Goal: Task Accomplishment & Management: Complete application form

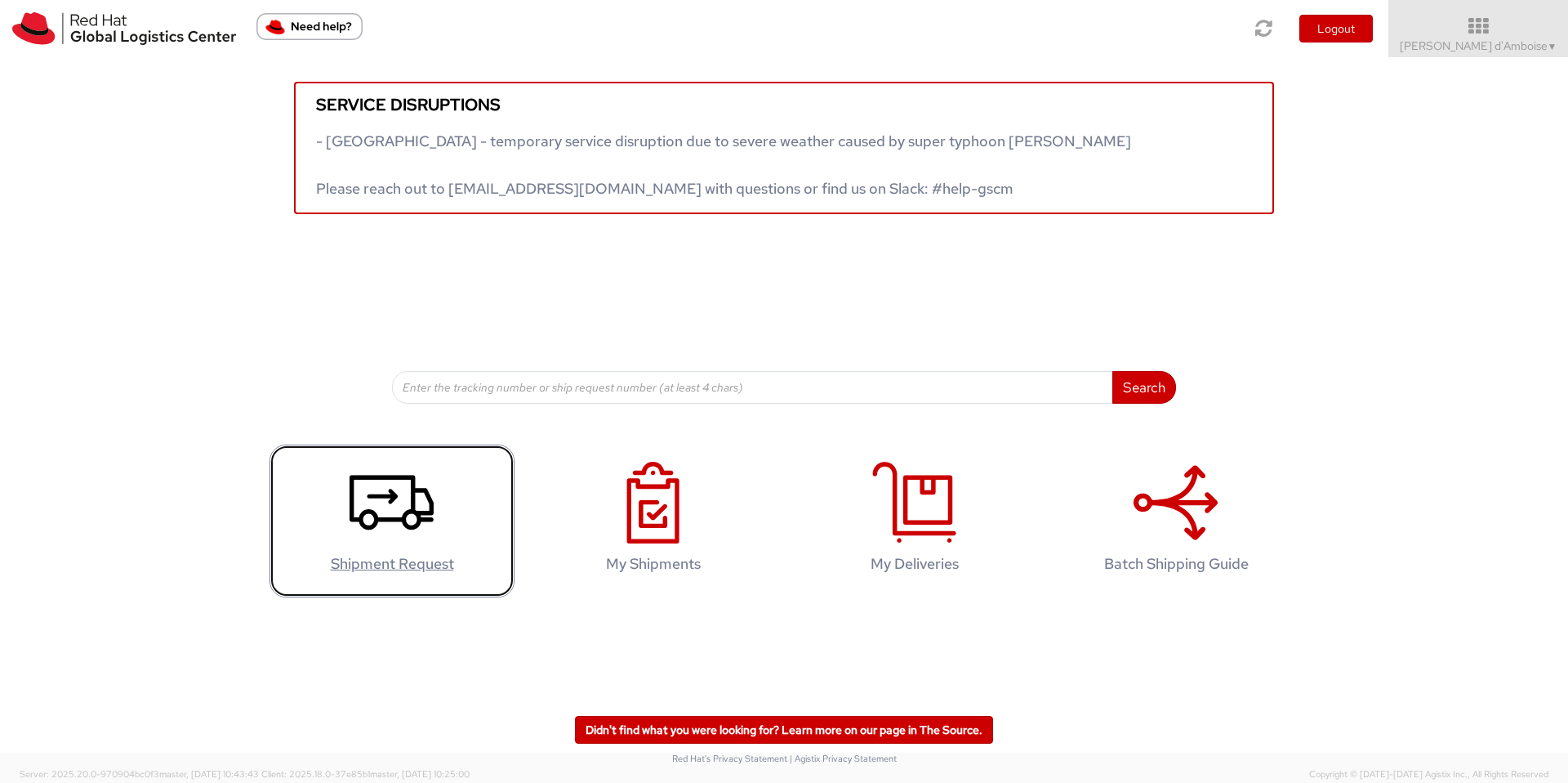
click at [388, 522] on icon at bounding box center [391, 502] width 84 height 82
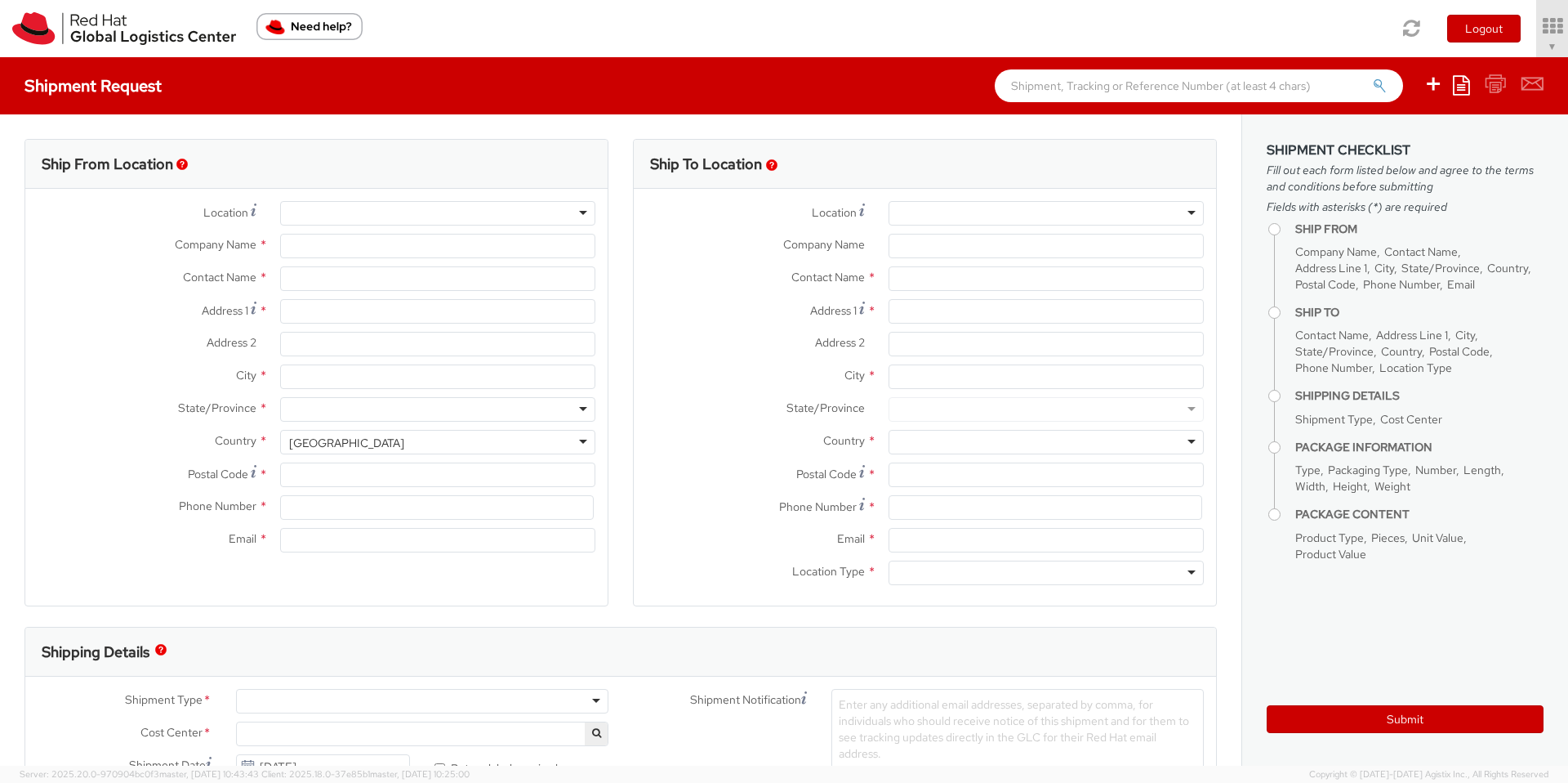
select select "506"
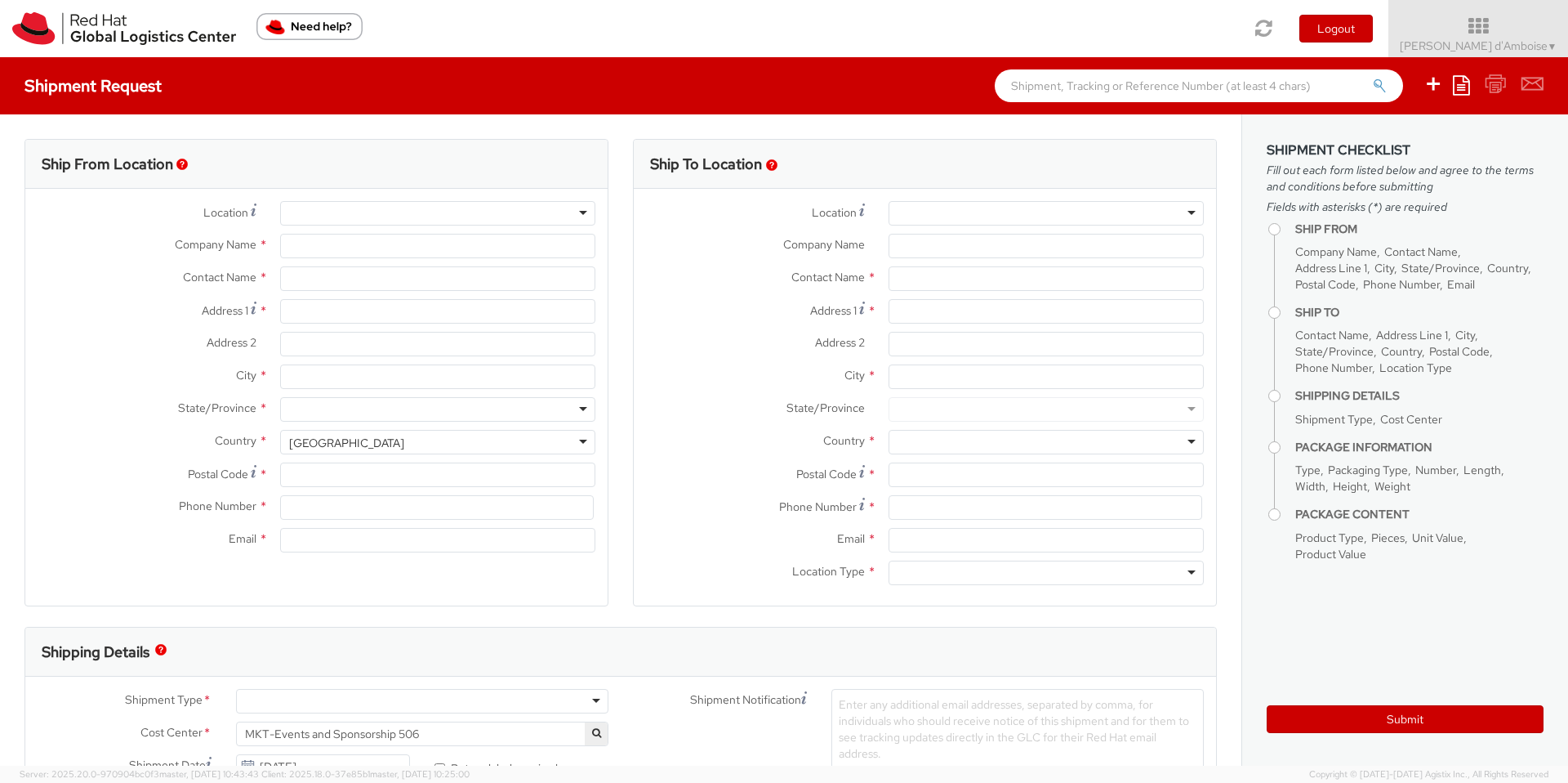
select select
click at [404, 207] on div at bounding box center [437, 213] width 315 height 25
drag, startPoint x: 420, startPoint y: 216, endPoint x: 494, endPoint y: 213, distance: 74.1
click at [423, 216] on div at bounding box center [437, 213] width 315 height 25
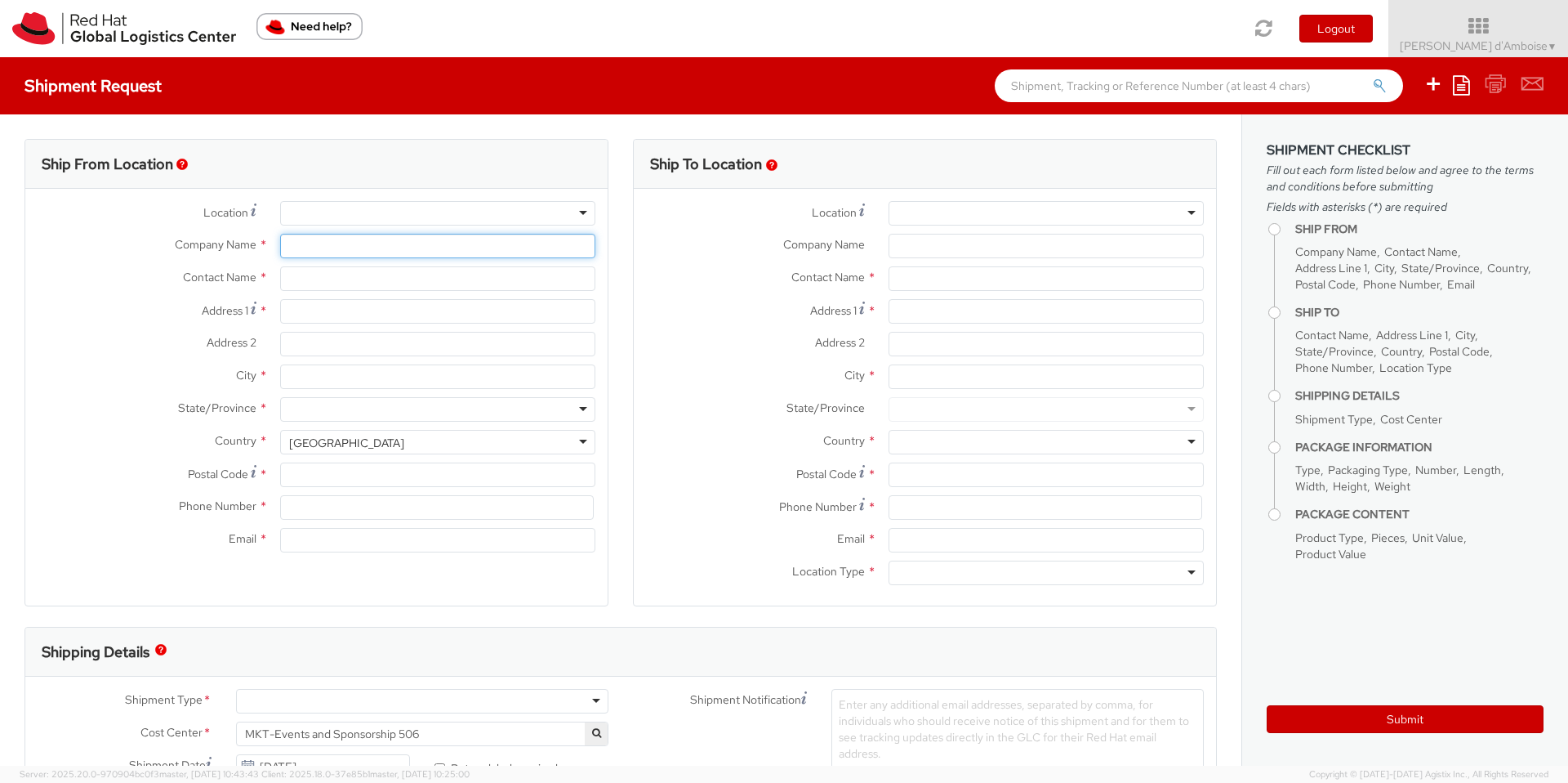
click at [350, 235] on input "Company Name *" at bounding box center [437, 246] width 315 height 25
type input "Red Hat"
type input "[PERSON_NAME] d'Amboise"
type input "adambois@redhat.com"
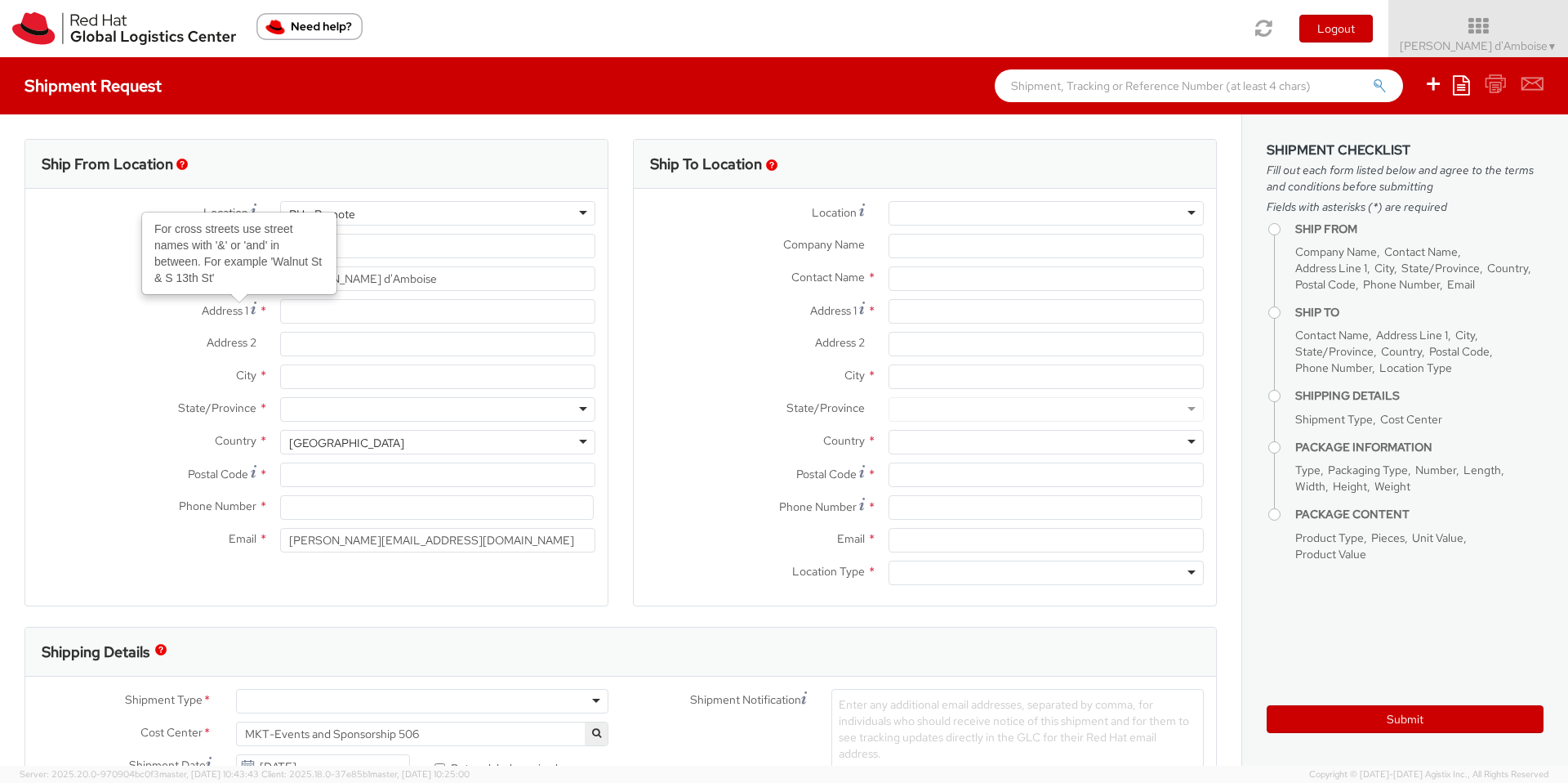
drag, startPoint x: 192, startPoint y: 329, endPoint x: 313, endPoint y: 327, distance: 121.0
click at [196, 329] on div "Address 1 For cross streets use street names with '&' or 'and' in between. For …" at bounding box center [316, 315] width 582 height 32
click at [315, 319] on input "Address 1 For cross streets use street names with '&' or 'and' in between. For …" at bounding box center [437, 311] width 315 height 25
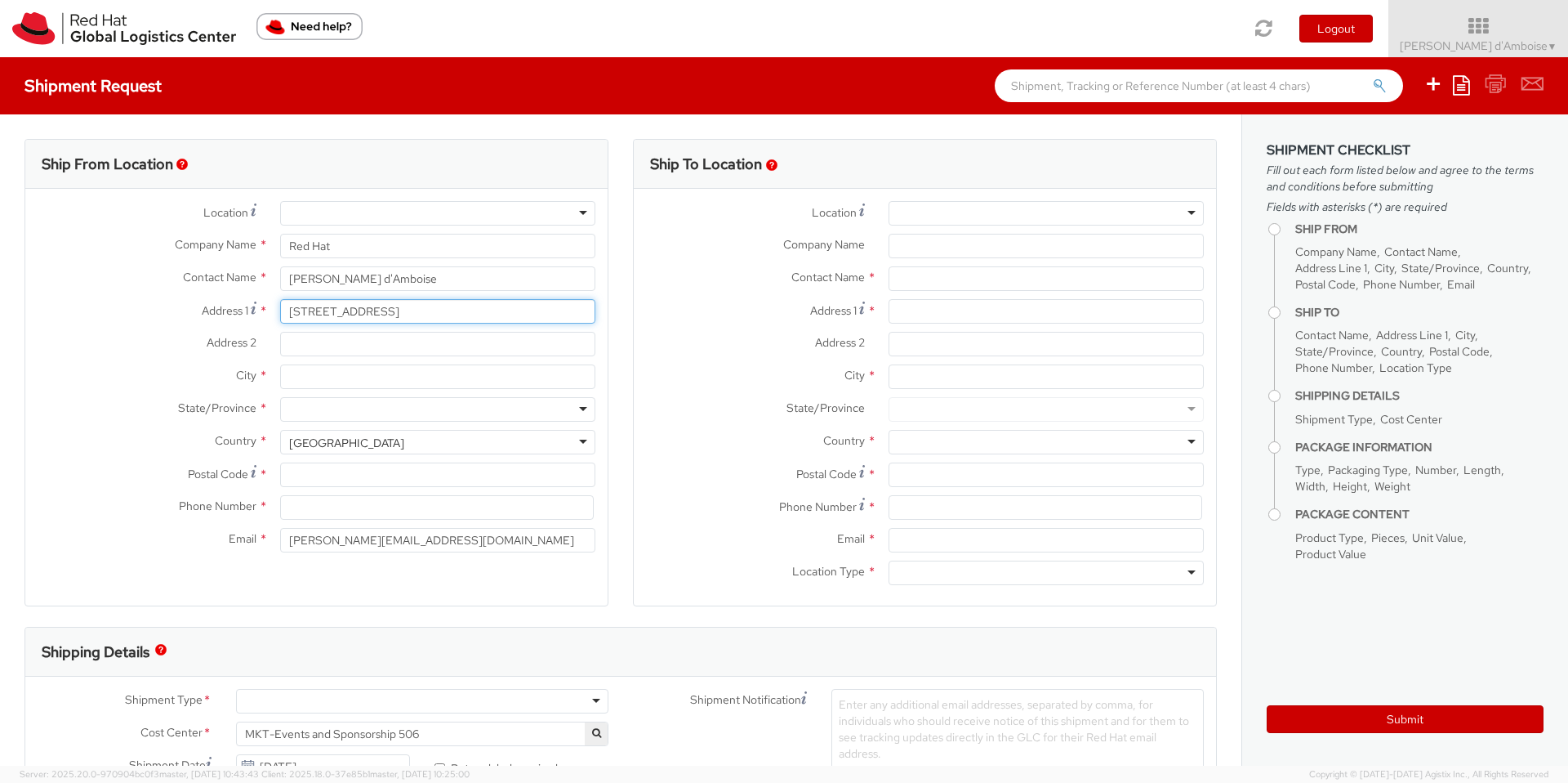
type input "41 Dogwood Rd"
type input "Morris Plains"
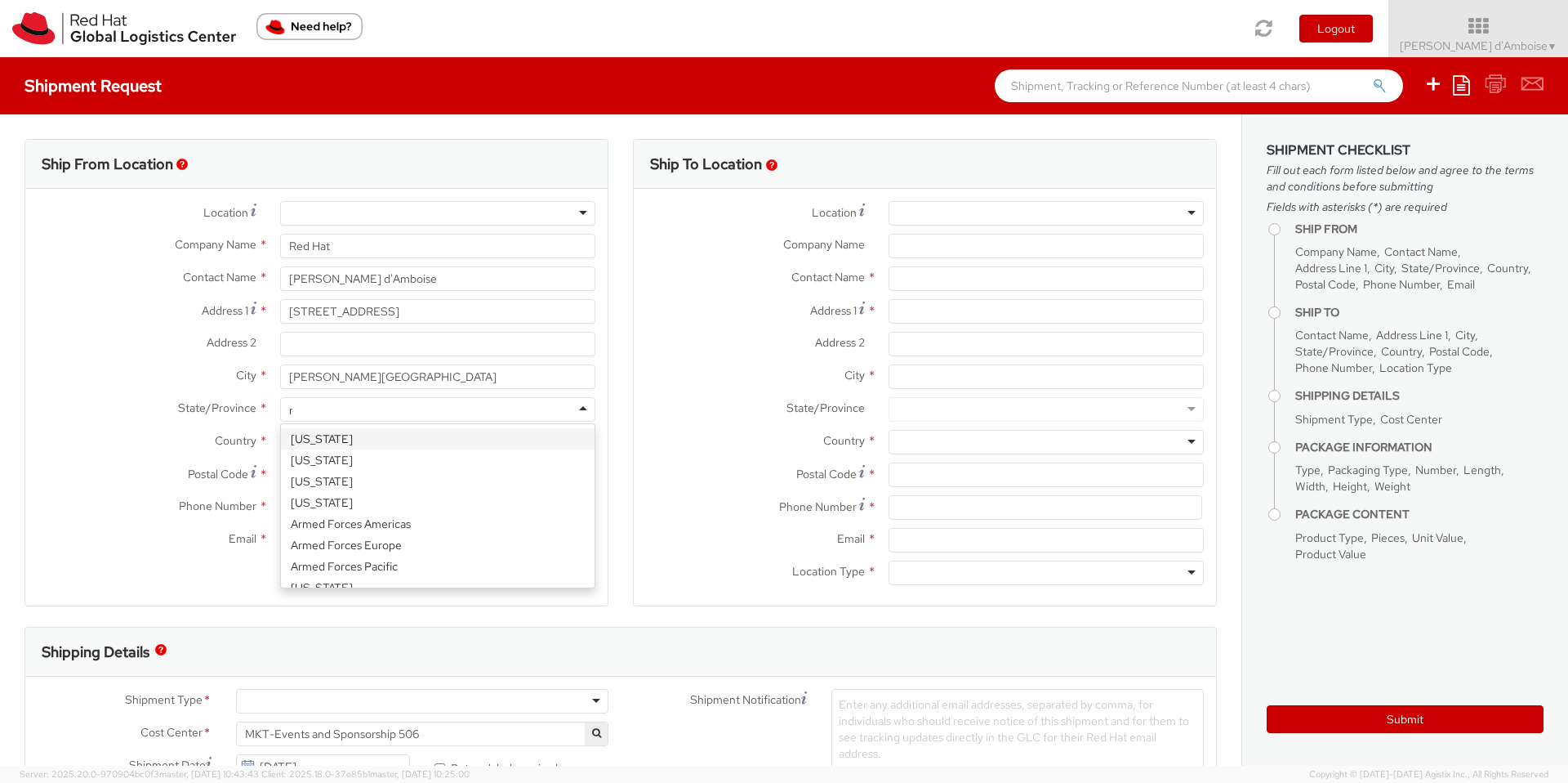
type input "new"
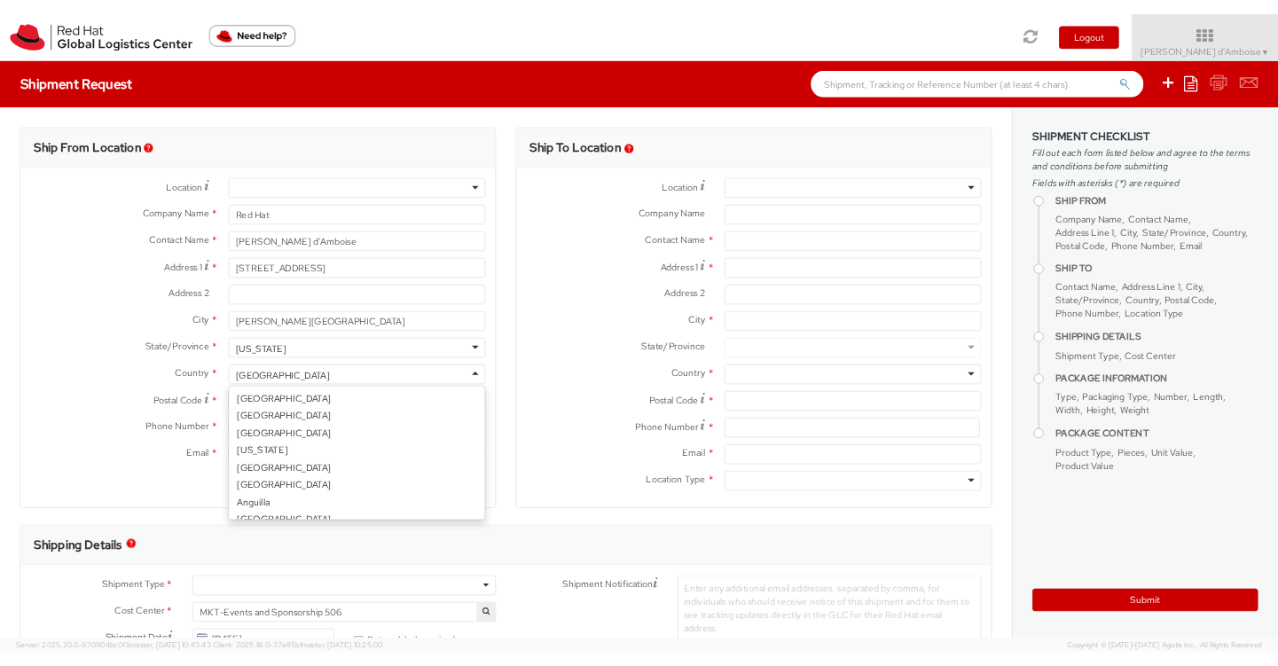
scroll to position [4472, 0]
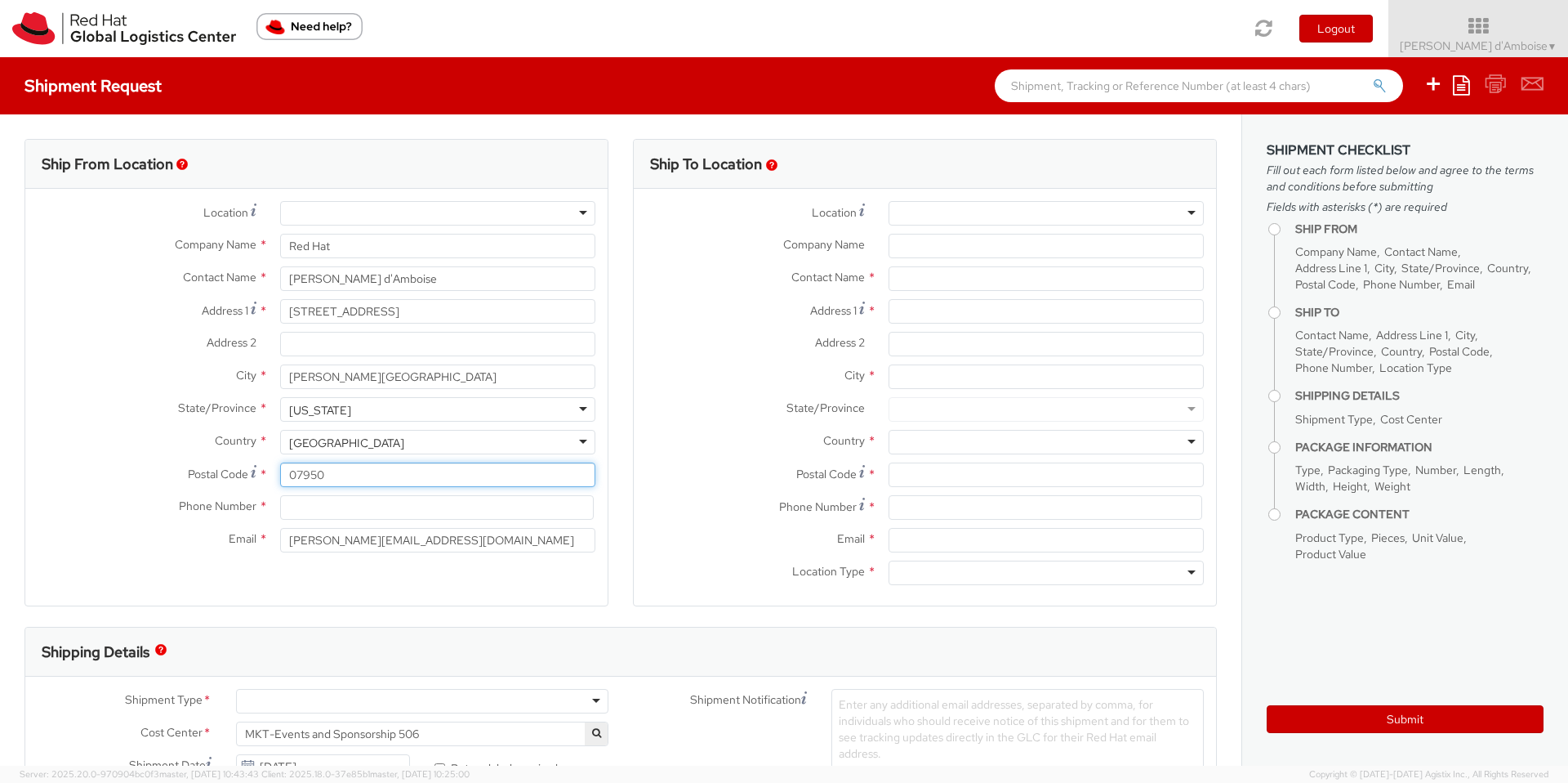
type input "07950"
type input "9082852931"
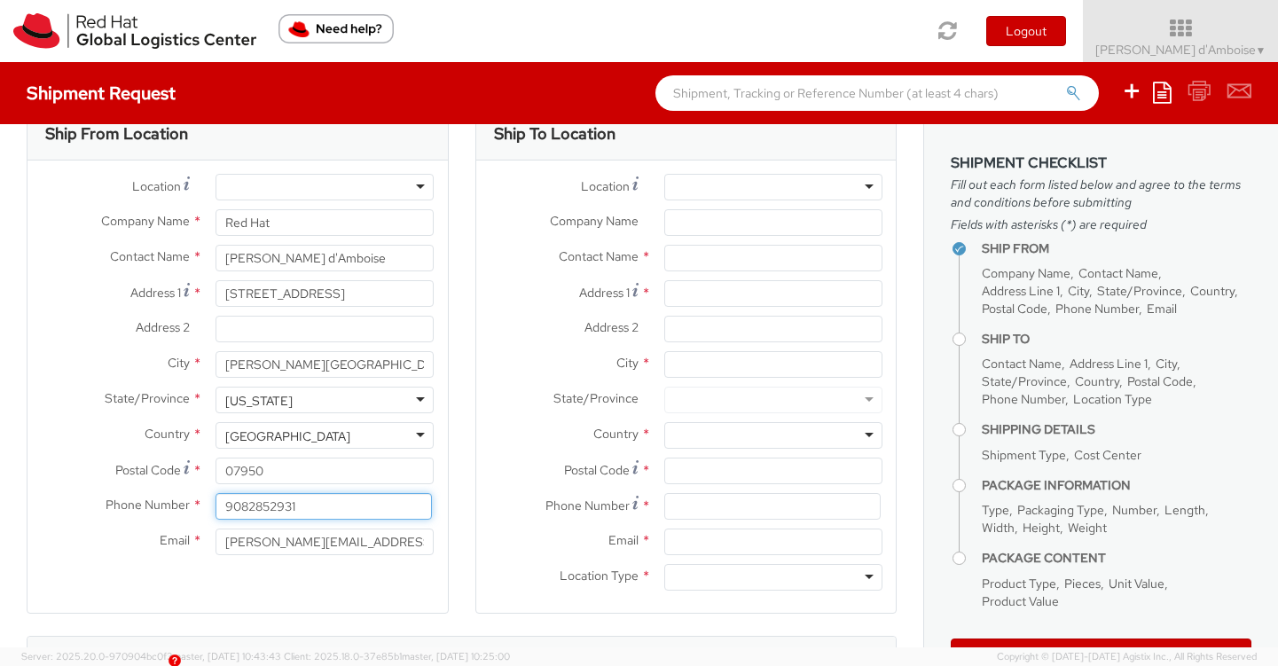
scroll to position [39, 0]
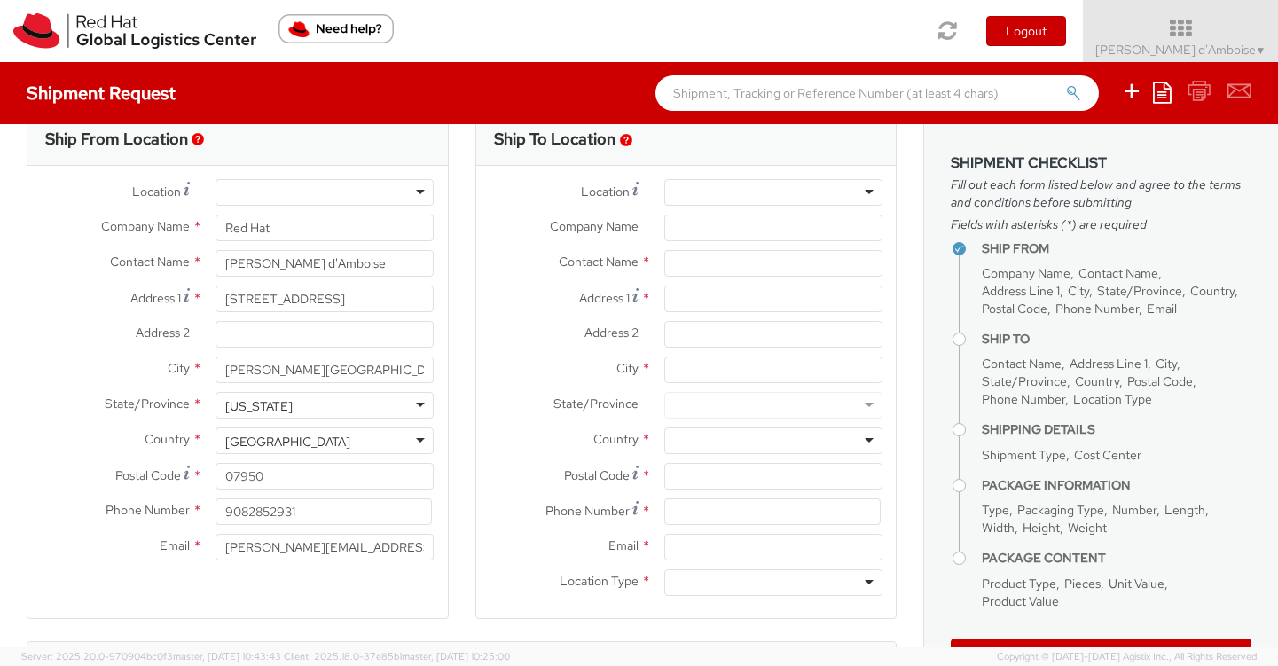
click at [727, 191] on div at bounding box center [773, 192] width 218 height 27
drag, startPoint x: 592, startPoint y: 219, endPoint x: 656, endPoint y: 221, distance: 63.9
click at [592, 219] on span "Company Name" at bounding box center [594, 226] width 89 height 16
click at [664, 219] on input "Company Name *" at bounding box center [773, 228] width 218 height 27
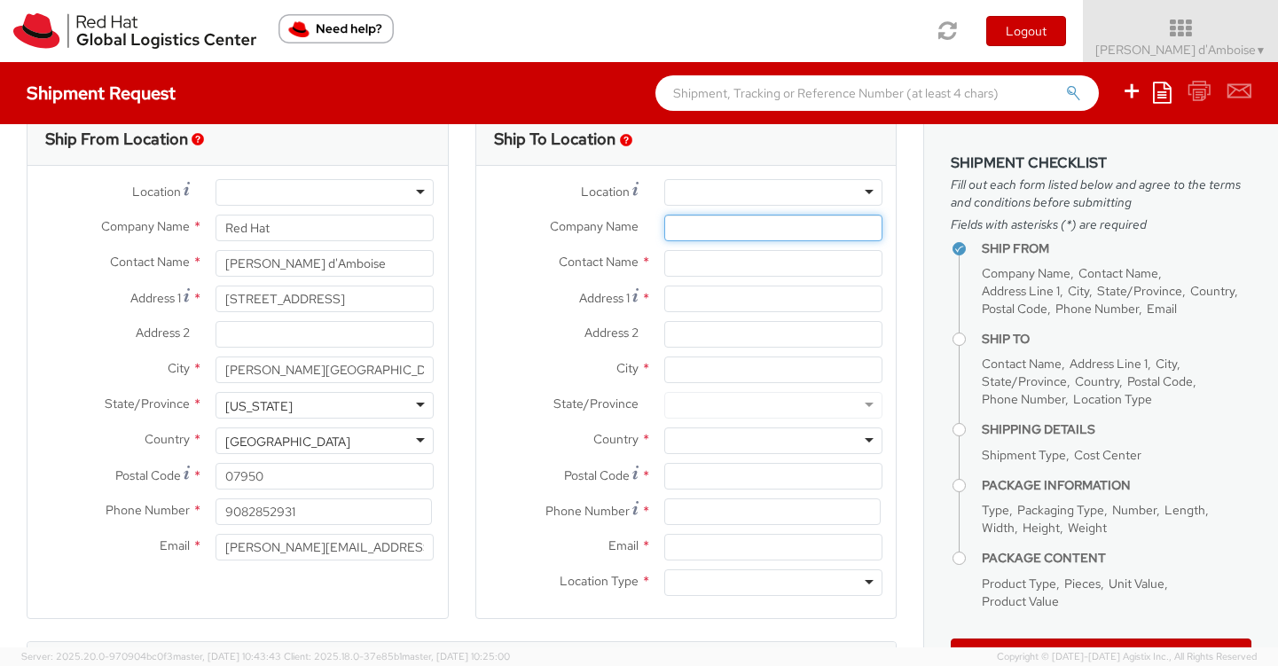
click at [685, 221] on input "Company Name *" at bounding box center [773, 228] width 218 height 27
type input "F"
type input "Gartner IT Xpo"
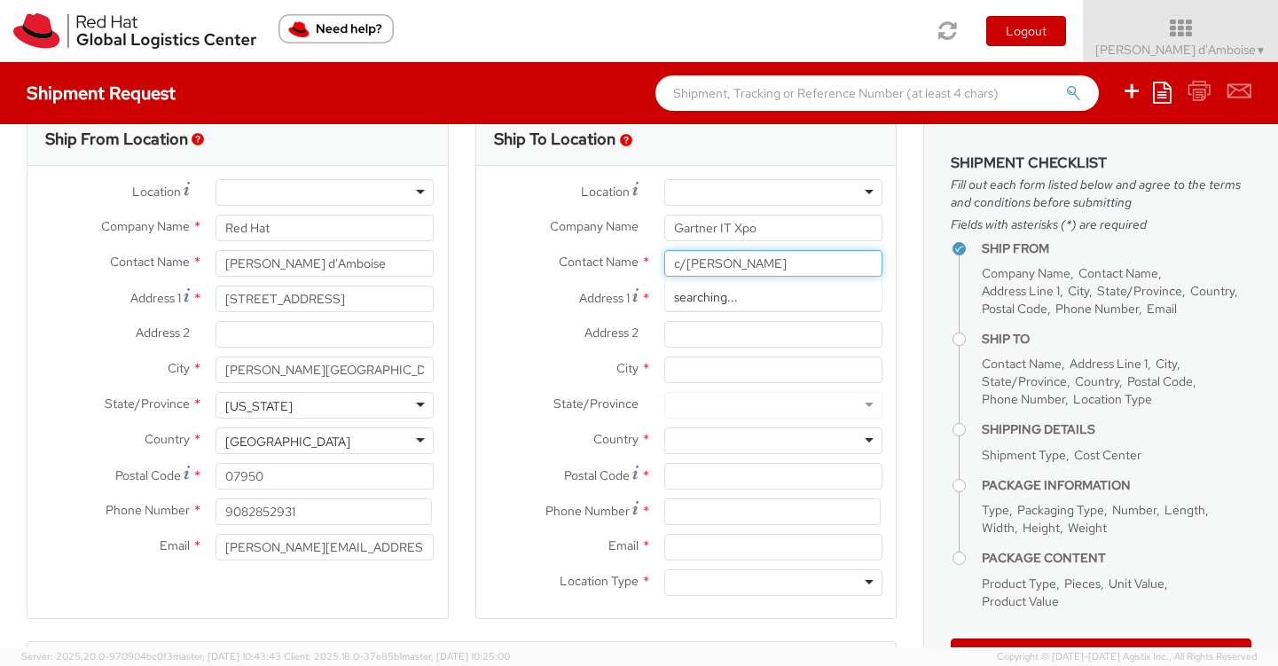
type input "c/o Freeman"
type input "10088 General Dr"
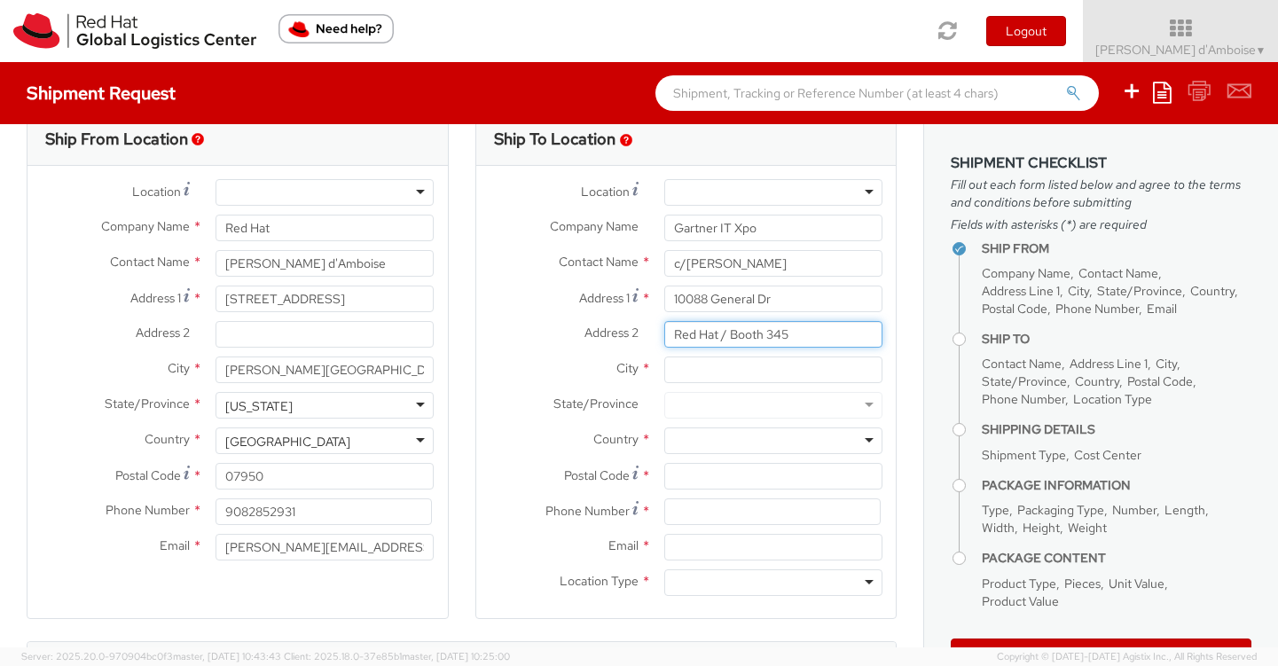
type input "Red Hat / Booth 345"
click at [727, 365] on input "City *" at bounding box center [773, 370] width 218 height 27
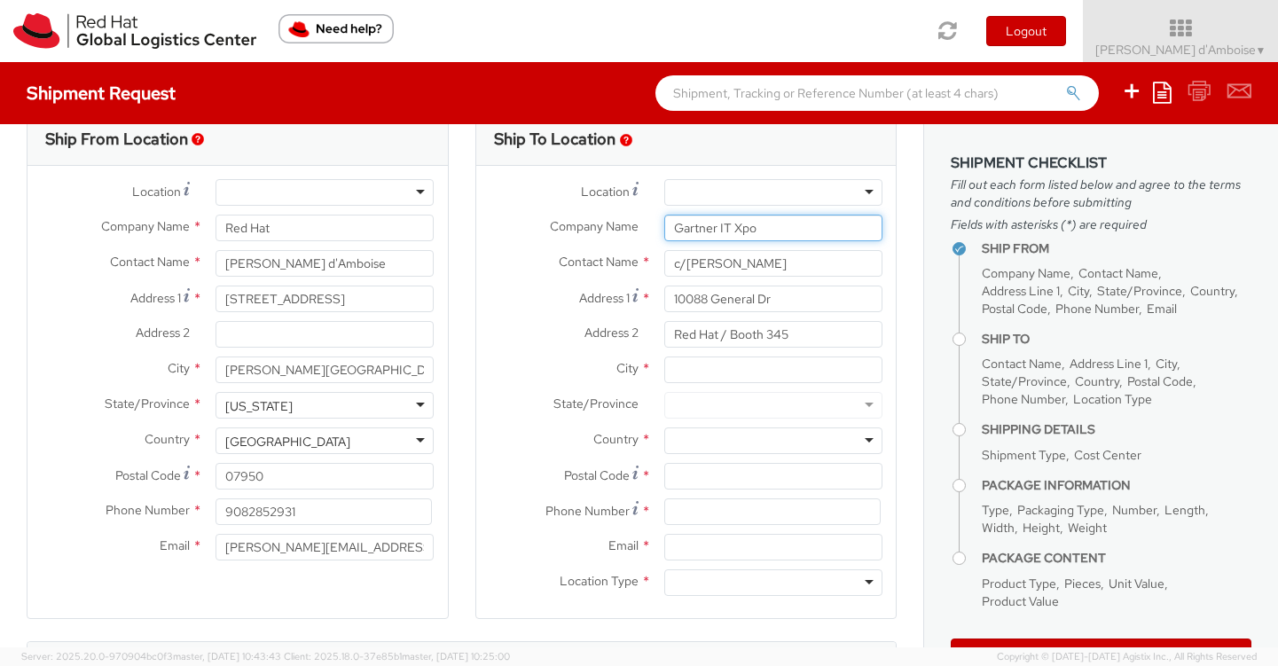
click at [774, 229] on input "Gartner IT Xpo" at bounding box center [773, 228] width 218 height 27
type input "Red Hat / Booth 345"
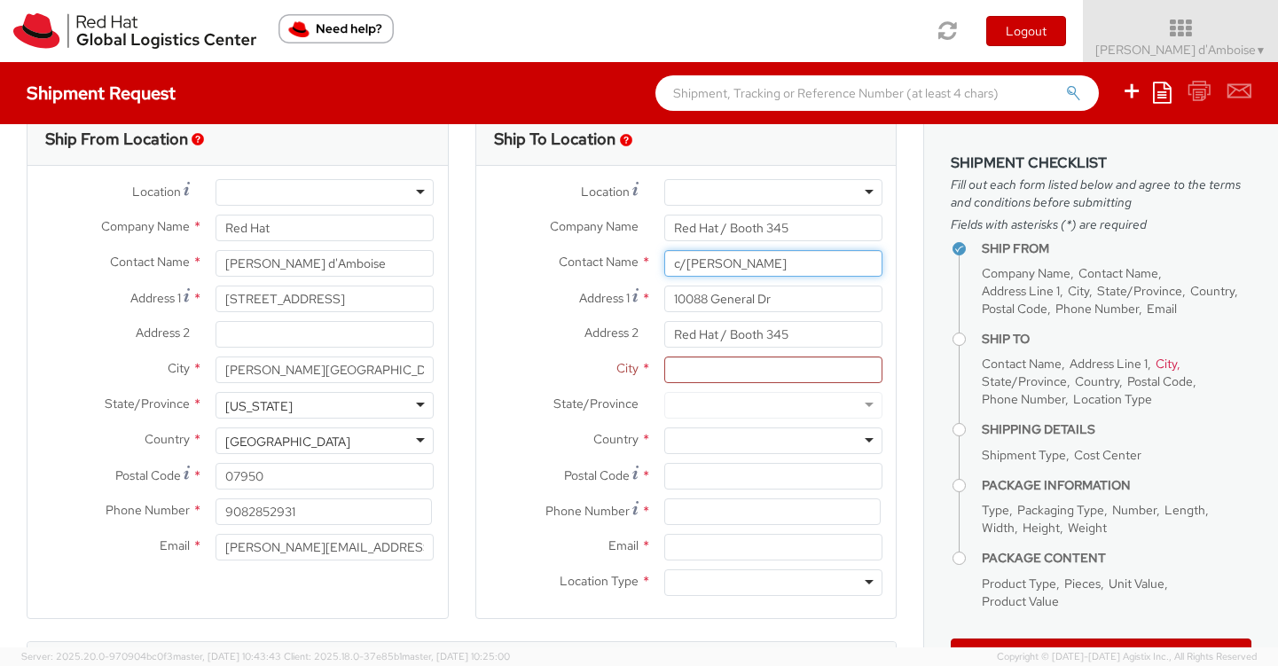
click at [773, 260] on input "c/o Freeman" at bounding box center [773, 263] width 218 height 27
type input "Gartner IT Xpo"
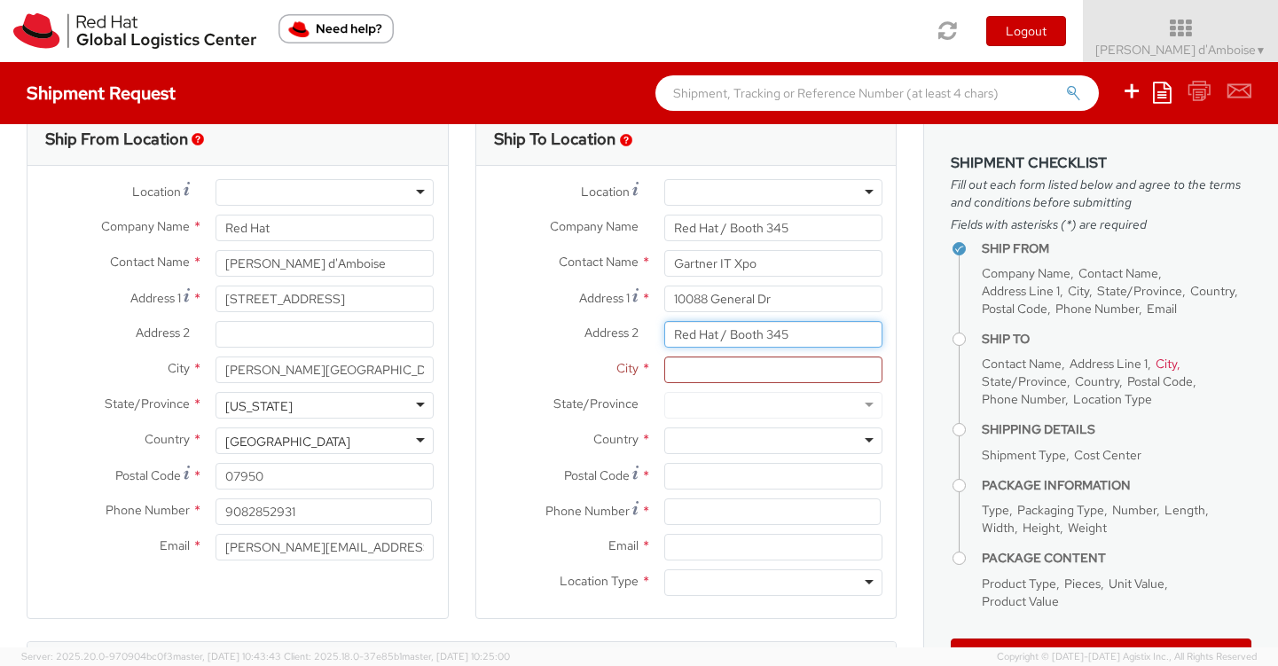
click at [740, 331] on input "Red Hat / Booth 345" at bounding box center [773, 334] width 218 height 27
type input "c/o Freeman"
type input "Orlando"
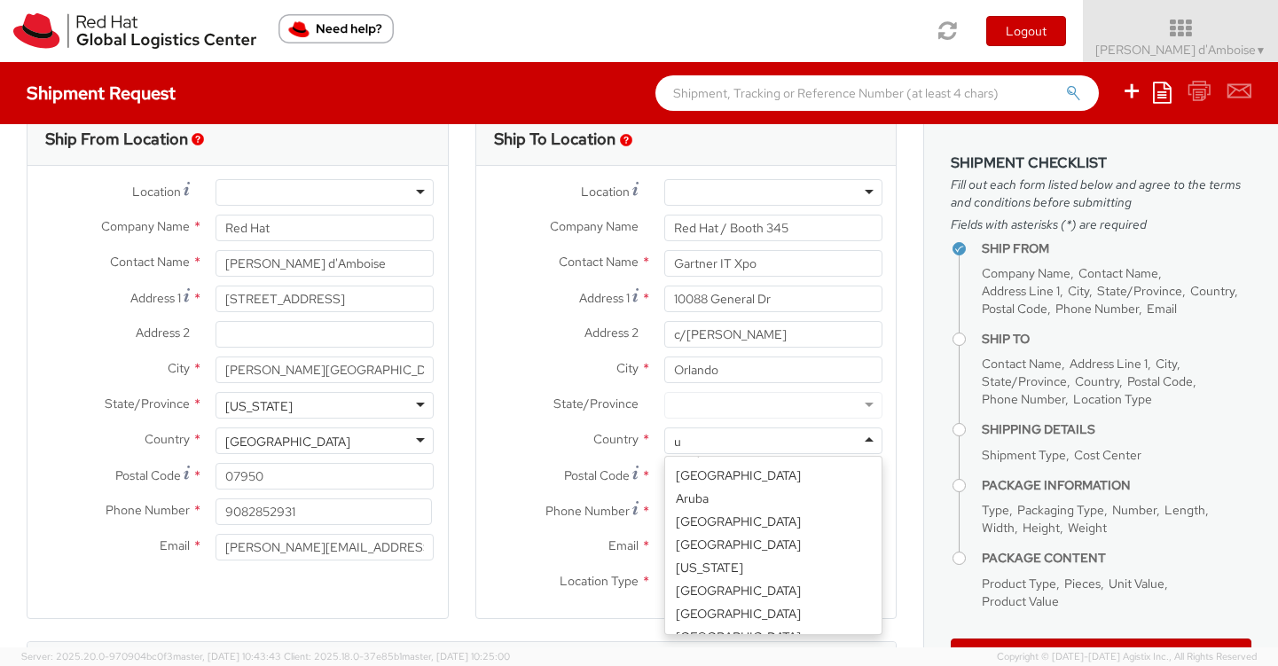
scroll to position [4, 0]
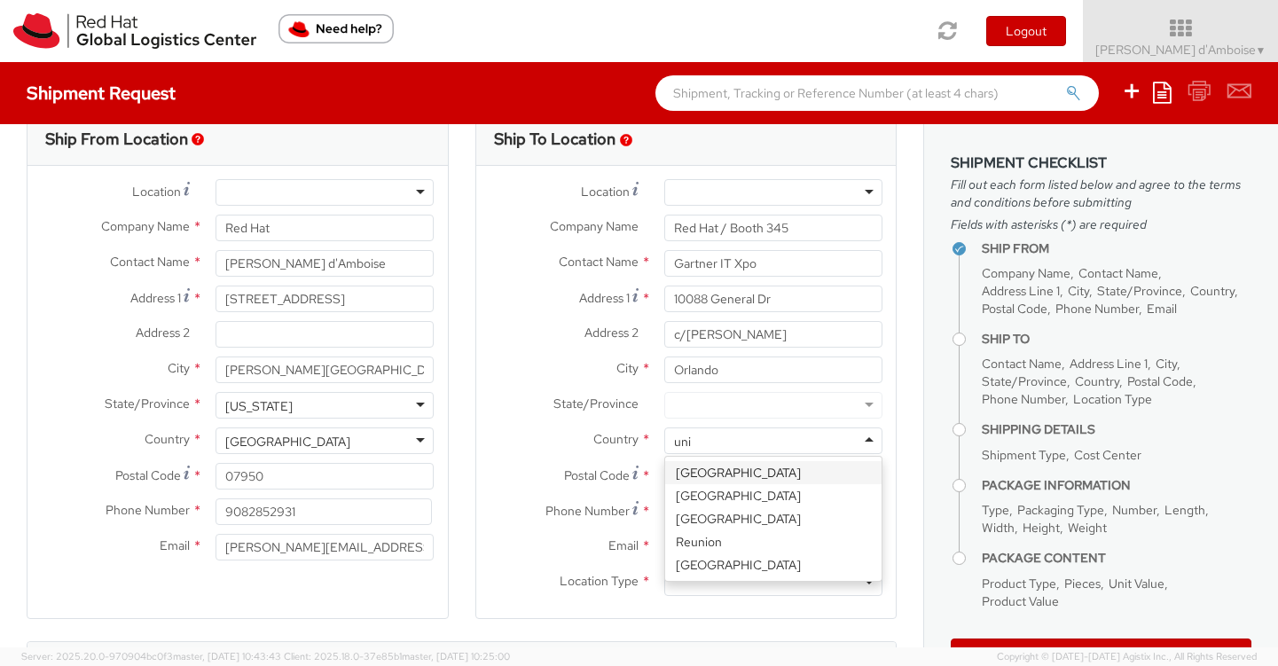
type input "unit"
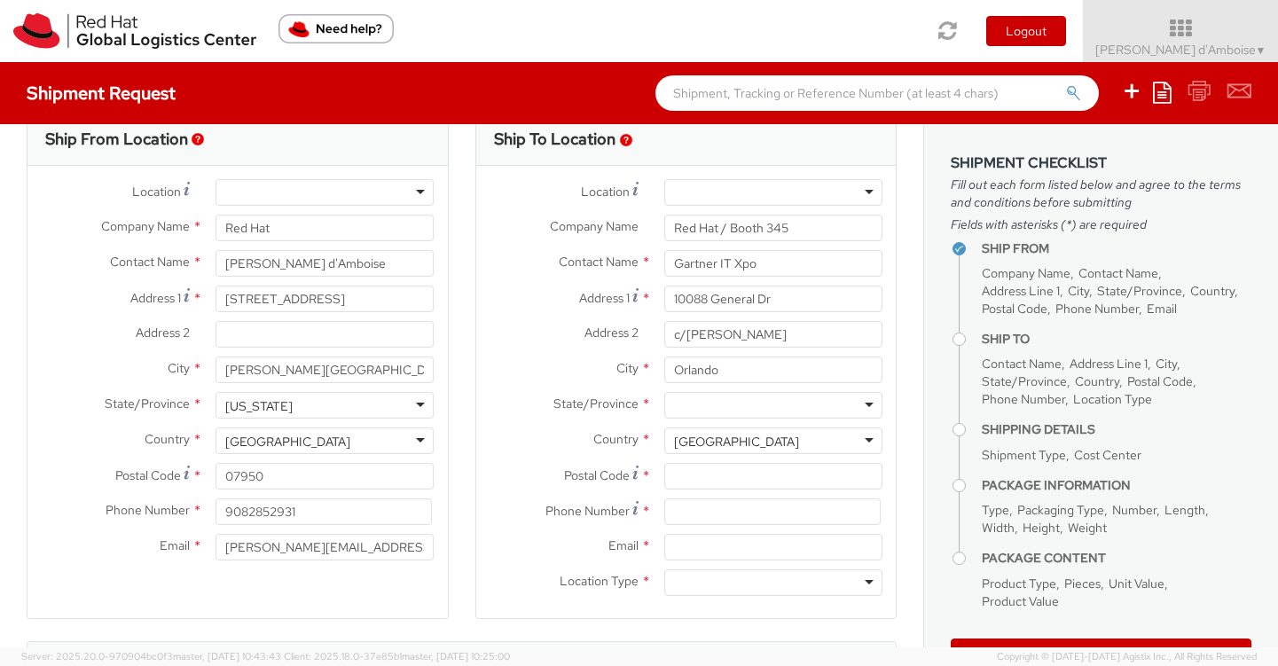
click at [748, 407] on div at bounding box center [773, 405] width 218 height 27
type input "fl"
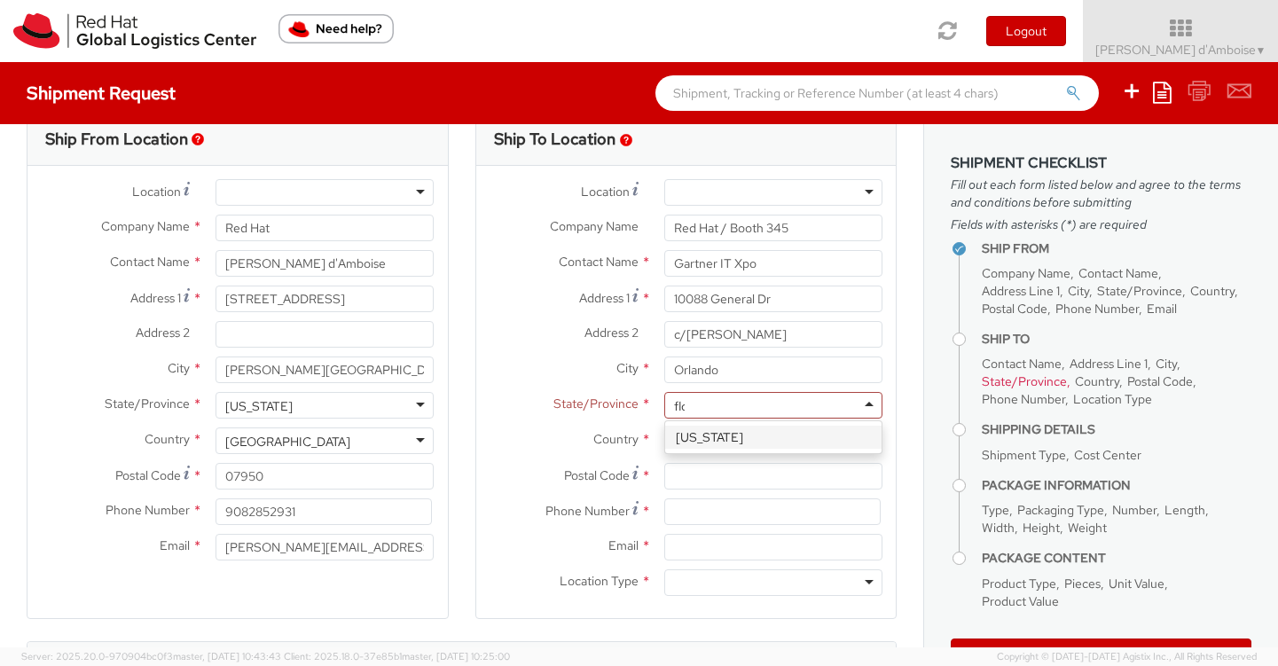
type input "flor"
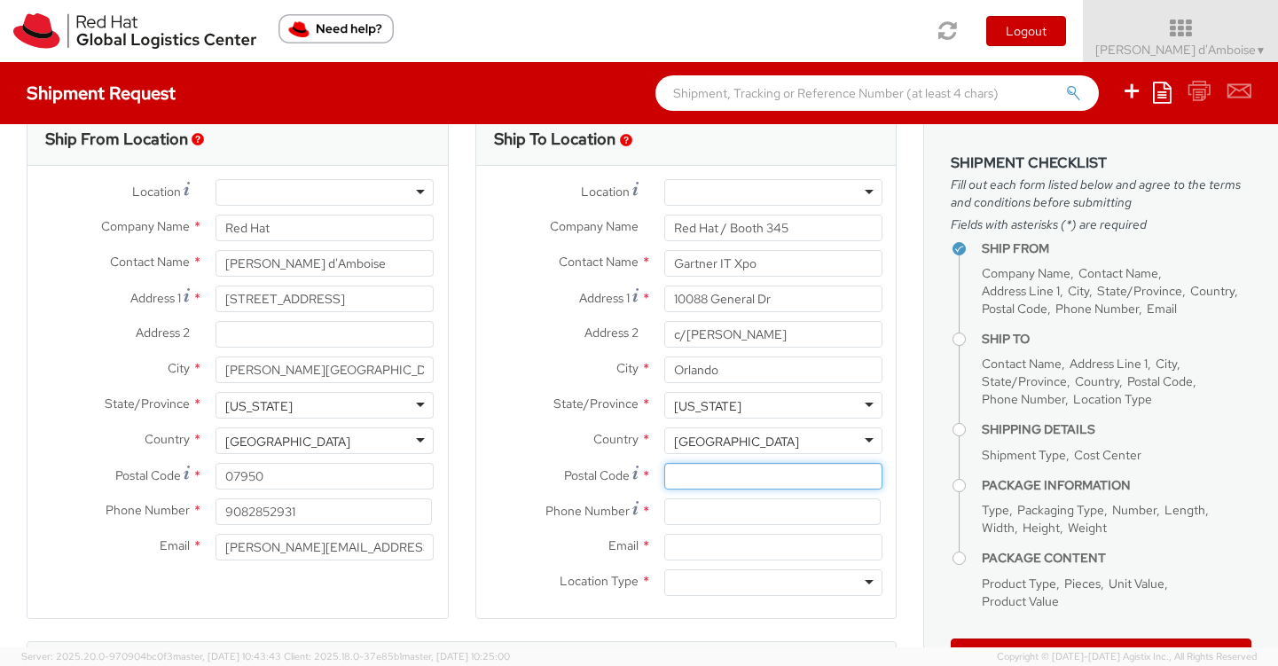
click at [709, 489] on input "Postal Code *" at bounding box center [773, 476] width 218 height 27
type input "32824"
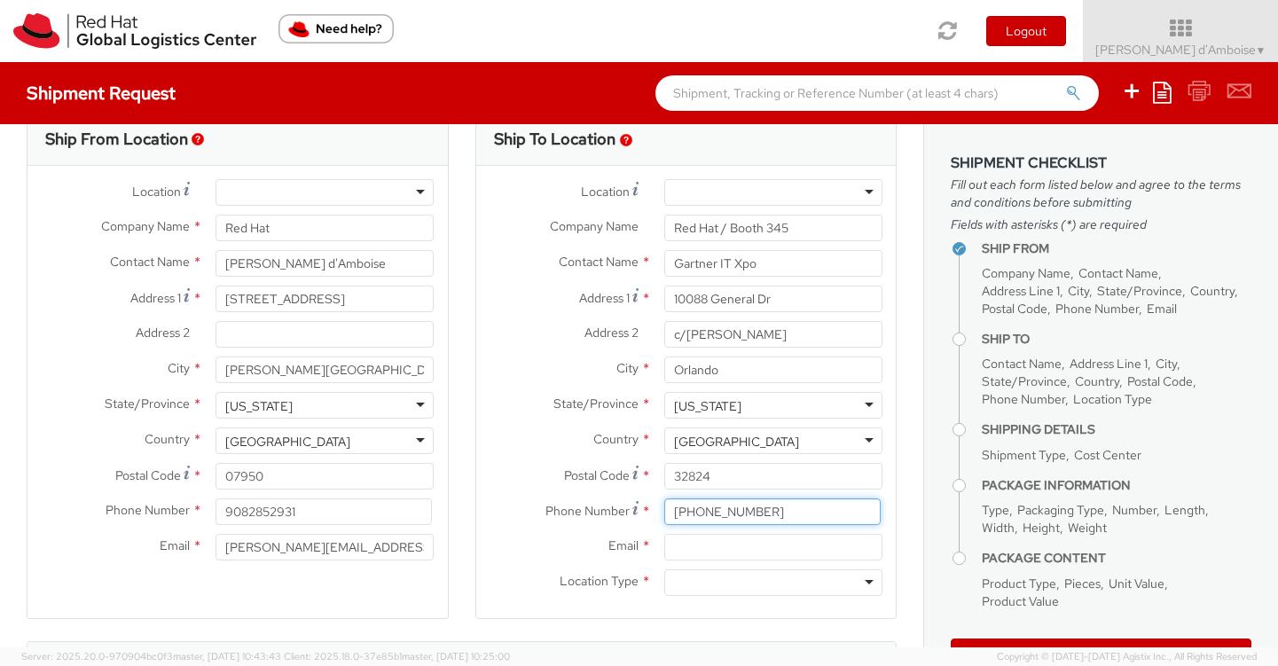
type input "888 508 5054"
click at [698, 542] on input "Email *" at bounding box center [773, 547] width 218 height 27
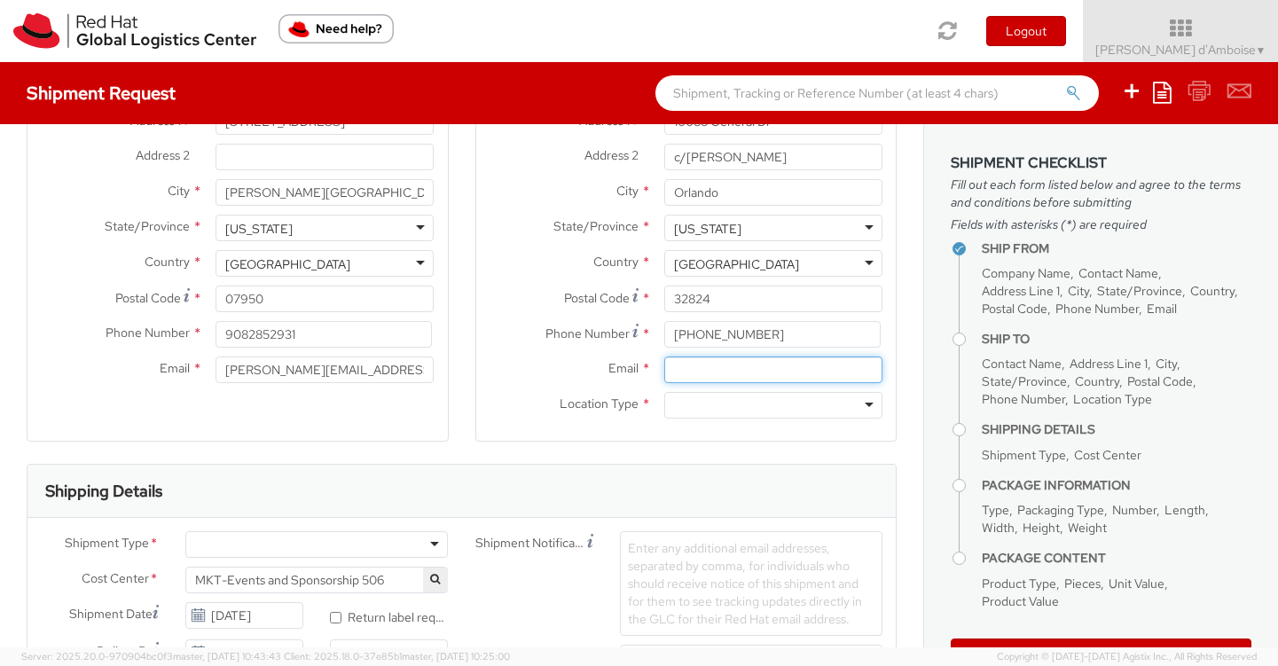
scroll to position [220, 0]
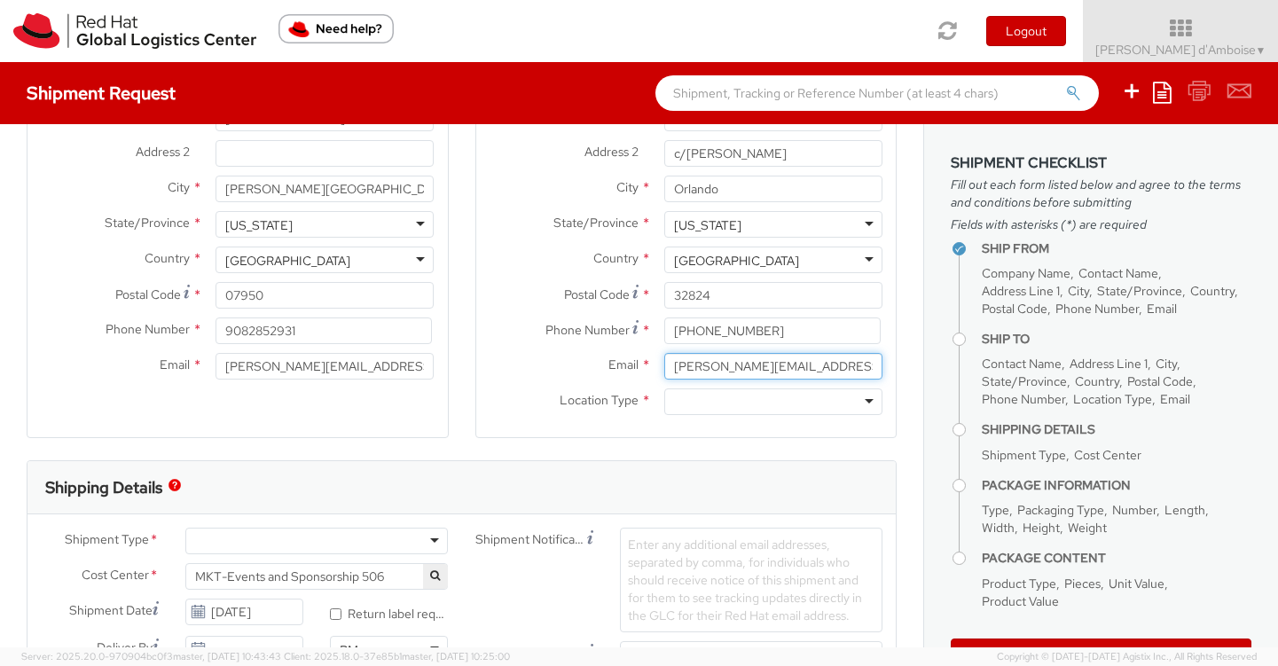
type input "adambois@redhat.com"
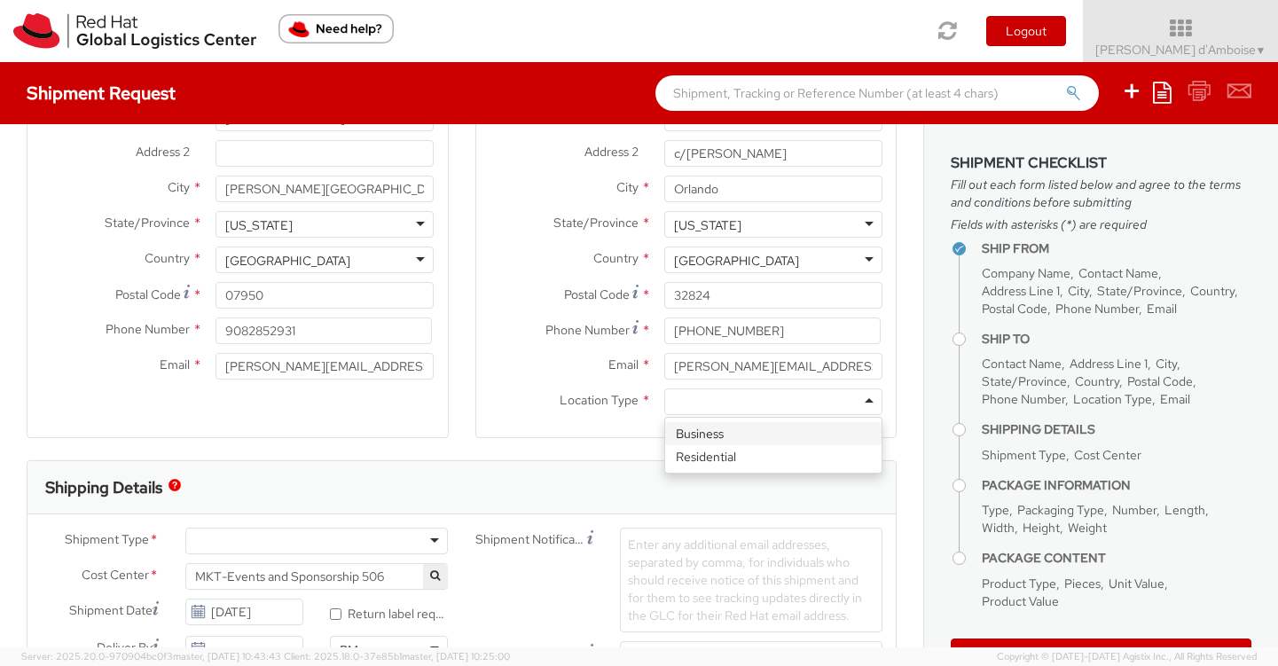
click at [699, 399] on div at bounding box center [773, 402] width 218 height 27
click at [546, 475] on div "Shipping Details" at bounding box center [461, 487] width 868 height 53
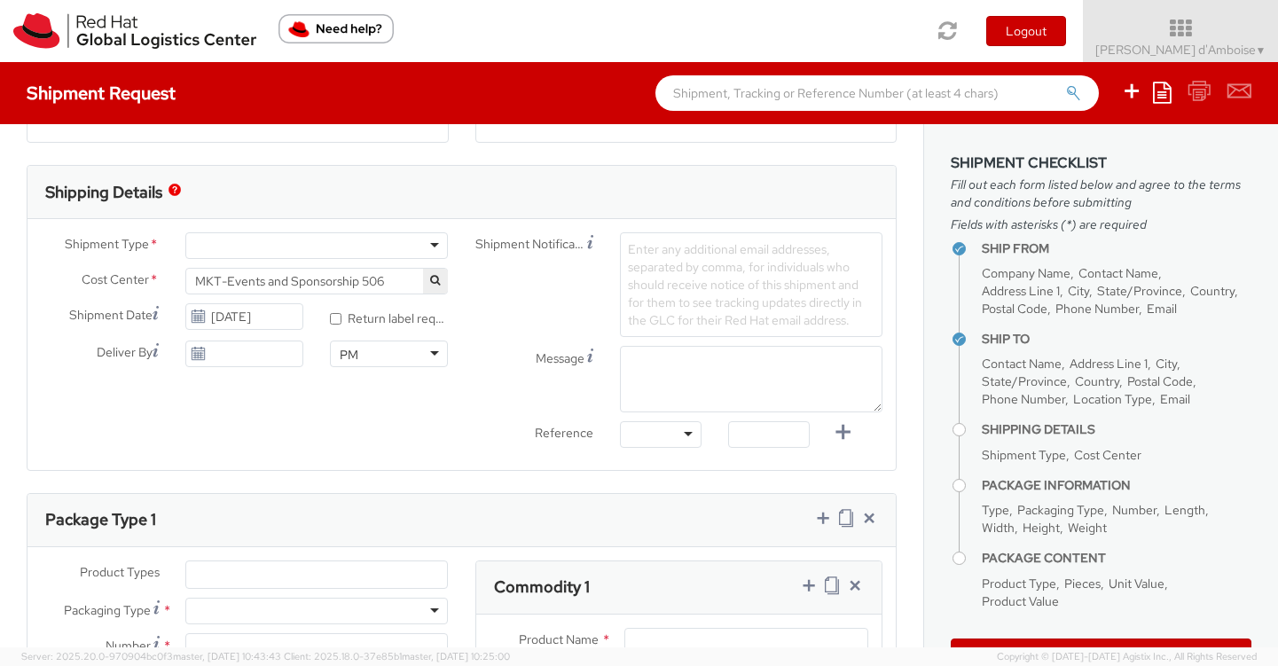
scroll to position [516, 0]
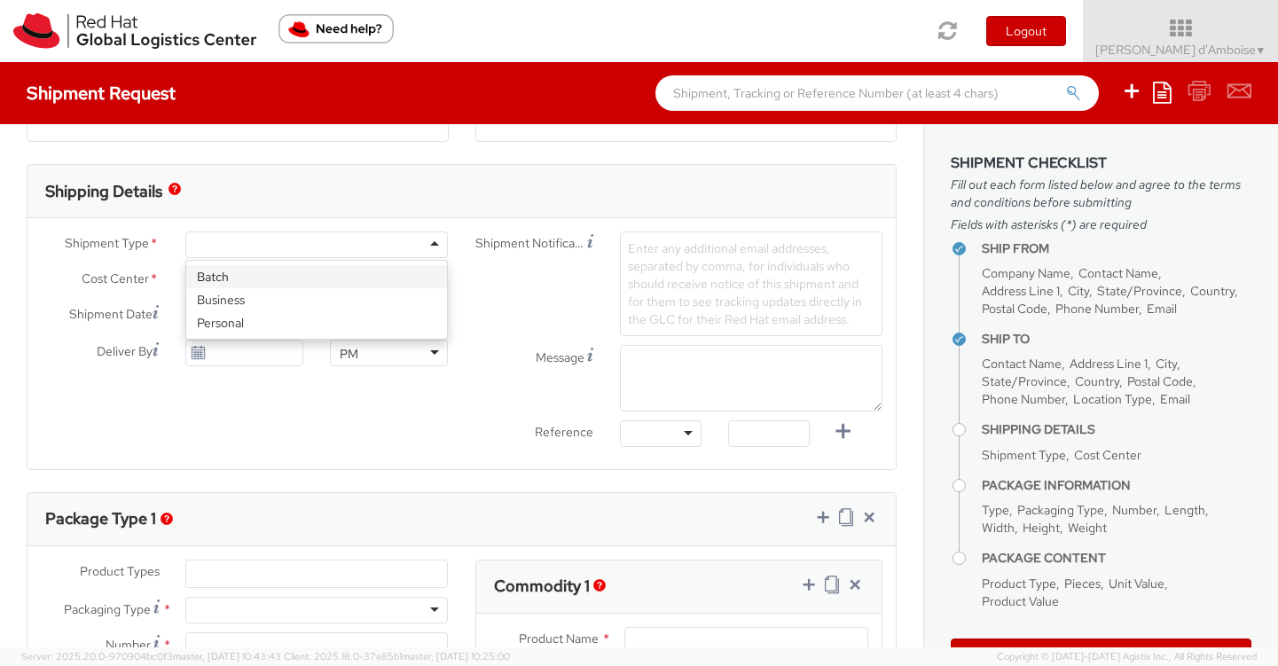
click at [307, 245] on div at bounding box center [316, 245] width 263 height 27
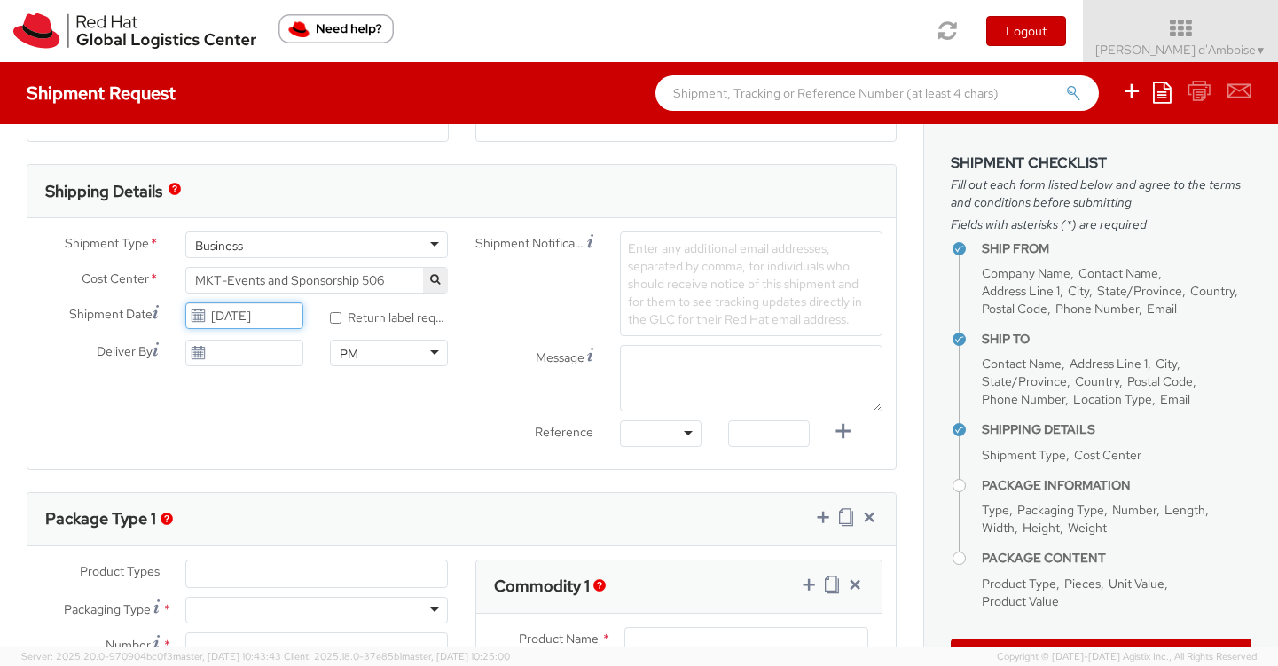
click at [255, 316] on input "10/06/2025" at bounding box center [244, 315] width 118 height 27
click at [521, 307] on div "Shipment Notification Enter any additional email addresses, separated by comma,…" at bounding box center [679, 284] width 435 height 105
click at [337, 317] on input "* Return label required" at bounding box center [336, 318] width 12 height 12
checkbox input "true"
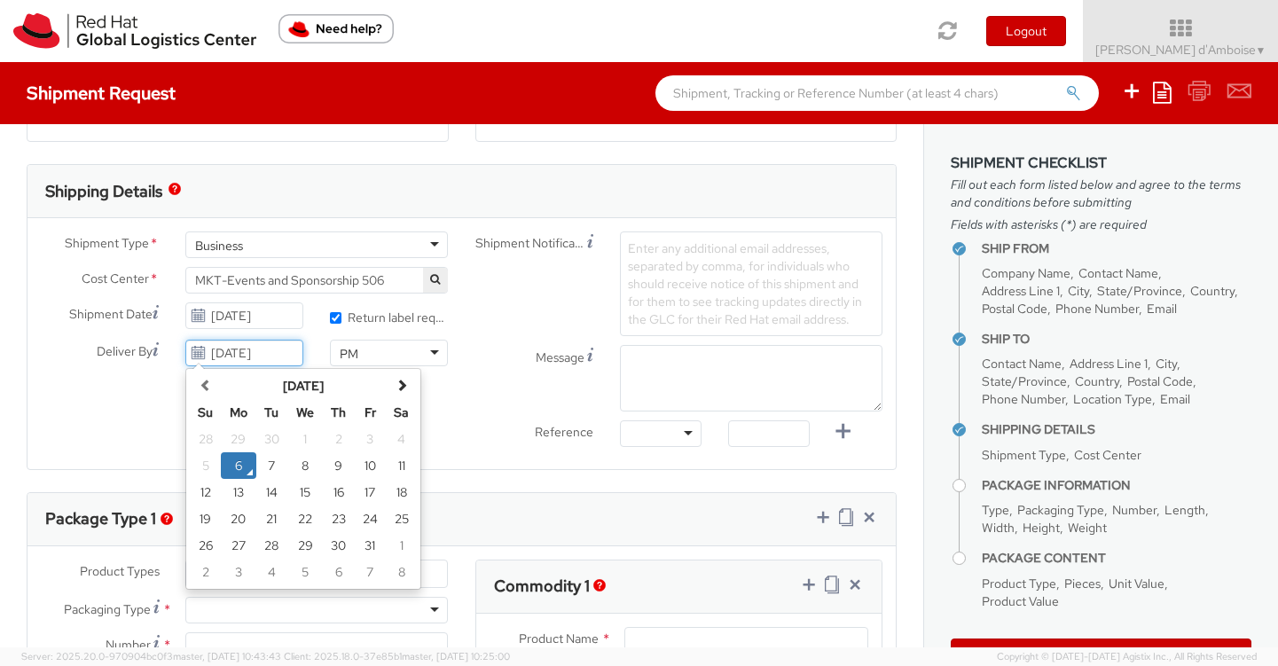
click at [239, 354] on input "10/06/2025" at bounding box center [244, 353] width 118 height 27
click at [240, 489] on td "13" at bounding box center [238, 492] width 35 height 27
type input "10/13/2025"
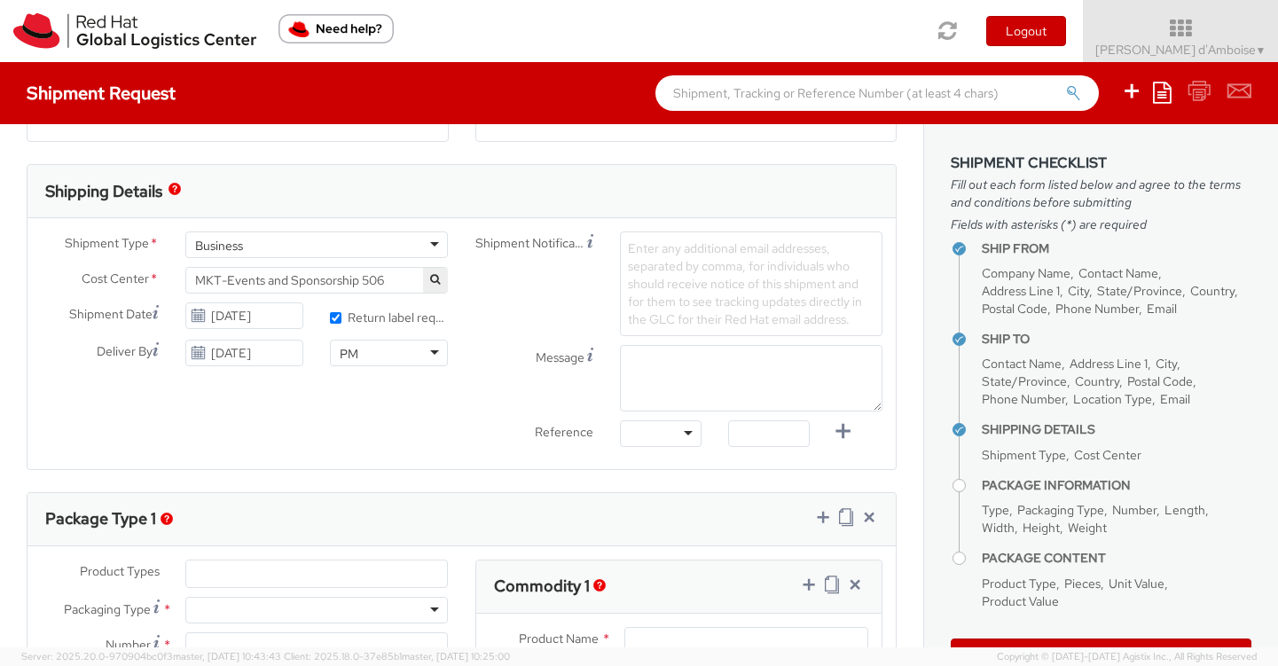
click at [398, 349] on div "PM" at bounding box center [389, 353] width 118 height 27
click at [472, 390] on div "Message" at bounding box center [679, 378] width 435 height 67
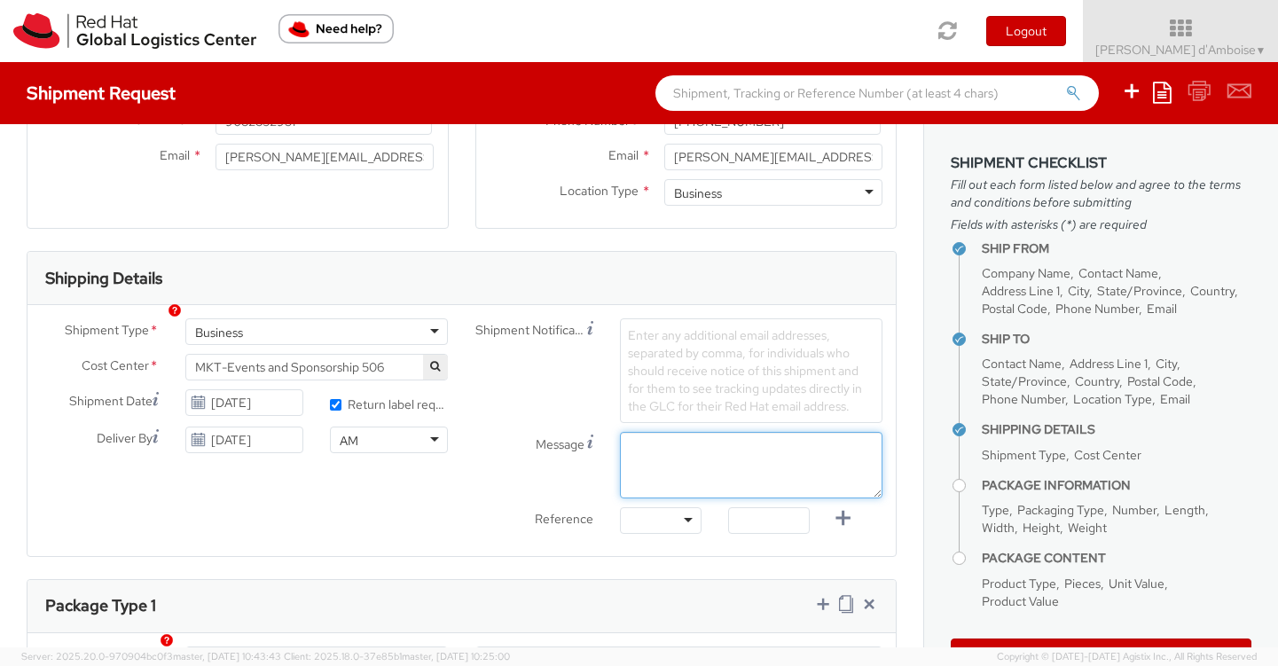
scroll to position [393, 0]
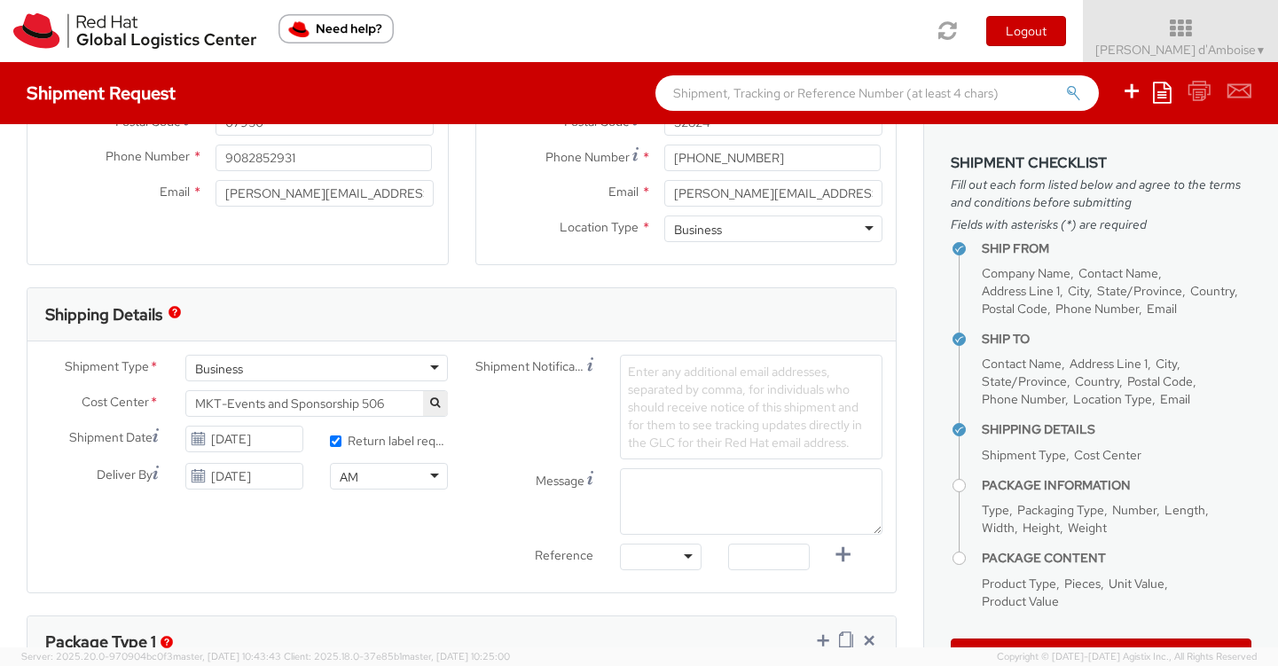
click at [483, 493] on div "Message" at bounding box center [679, 501] width 435 height 67
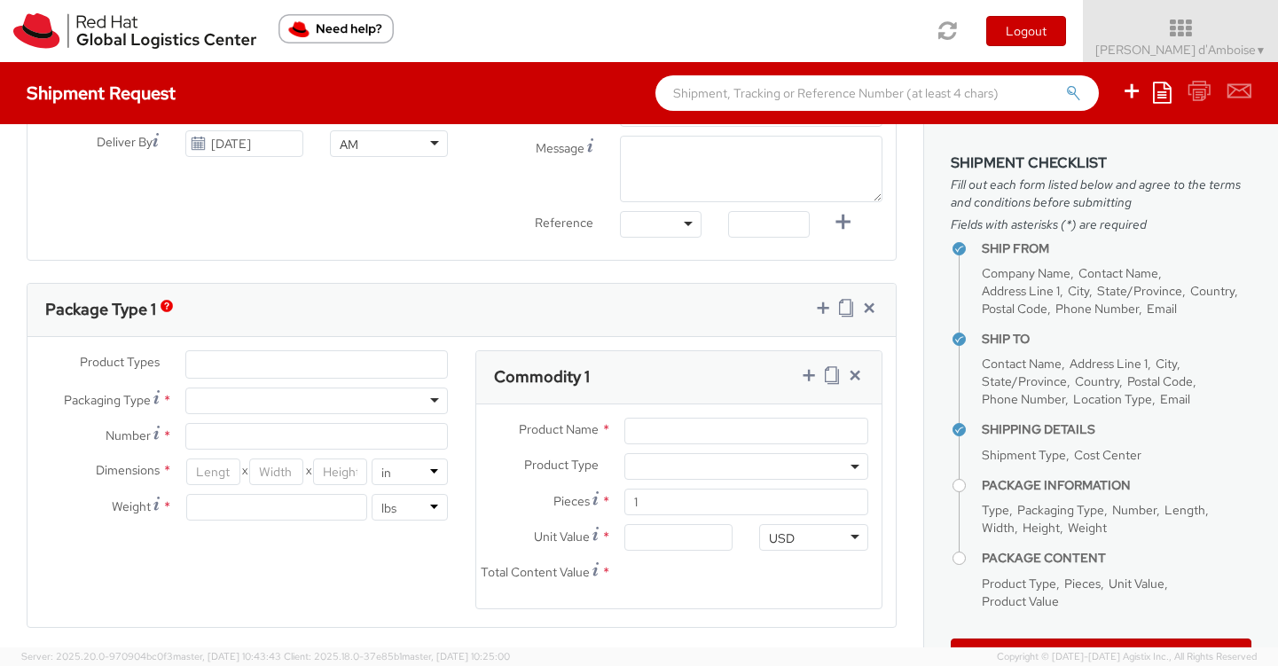
scroll to position [729, 0]
click at [262, 362] on ul at bounding box center [316, 361] width 261 height 27
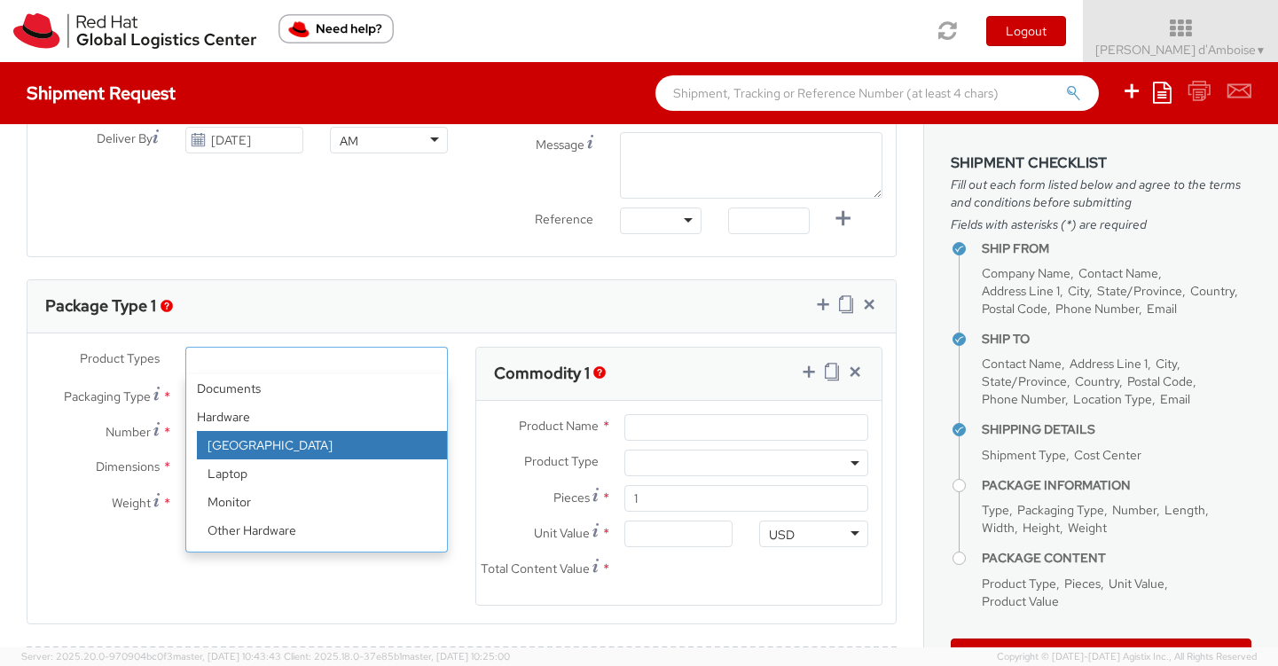
scroll to position [78, 0]
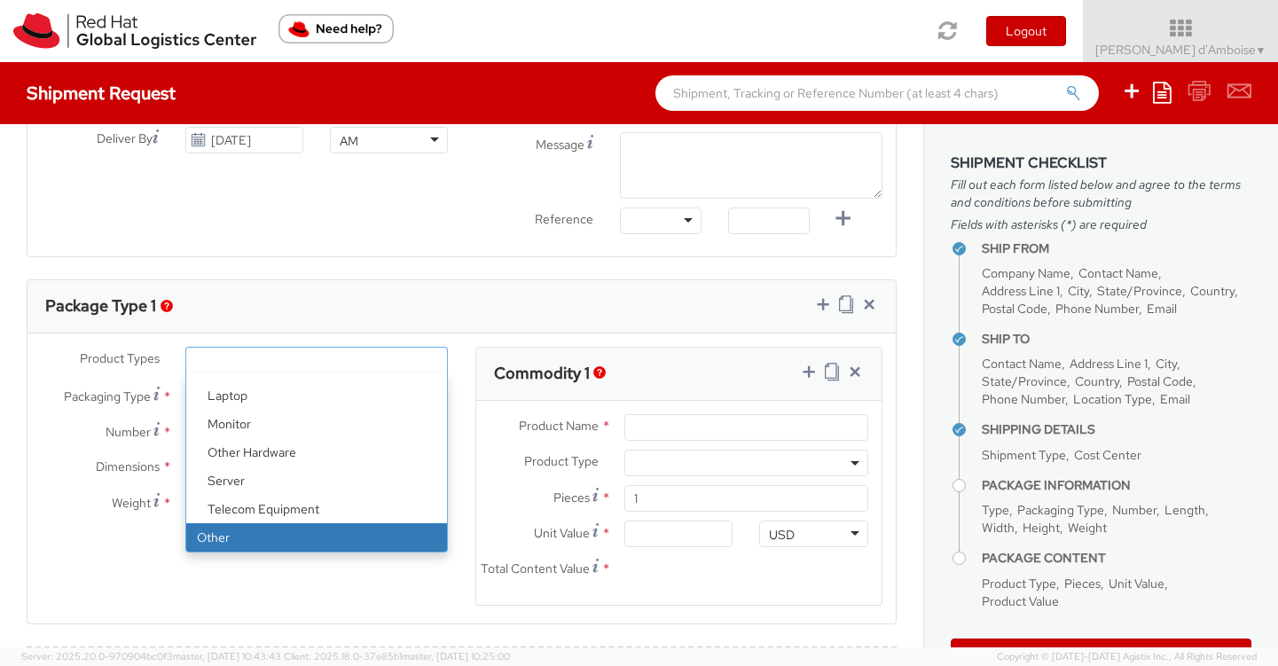
select select "OTHER"
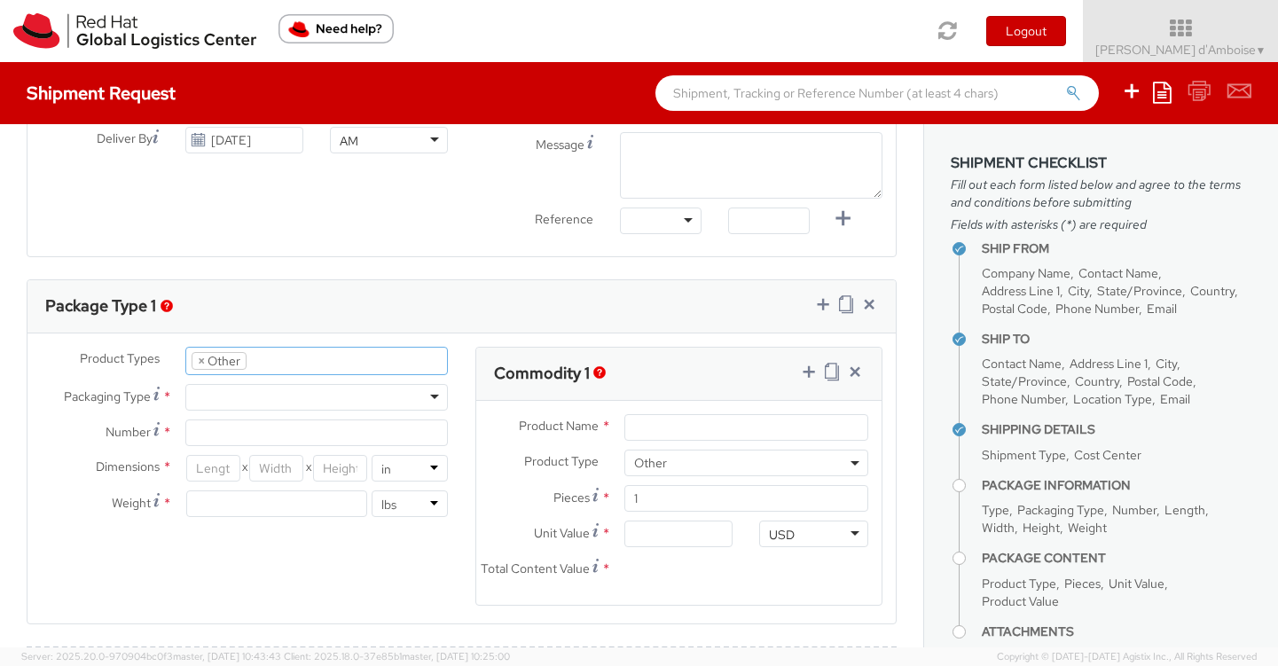
scroll to position [142, 0]
click at [234, 399] on div "Number of identical packages of specified type and dimensions" at bounding box center [140, 386] width 209 height 51
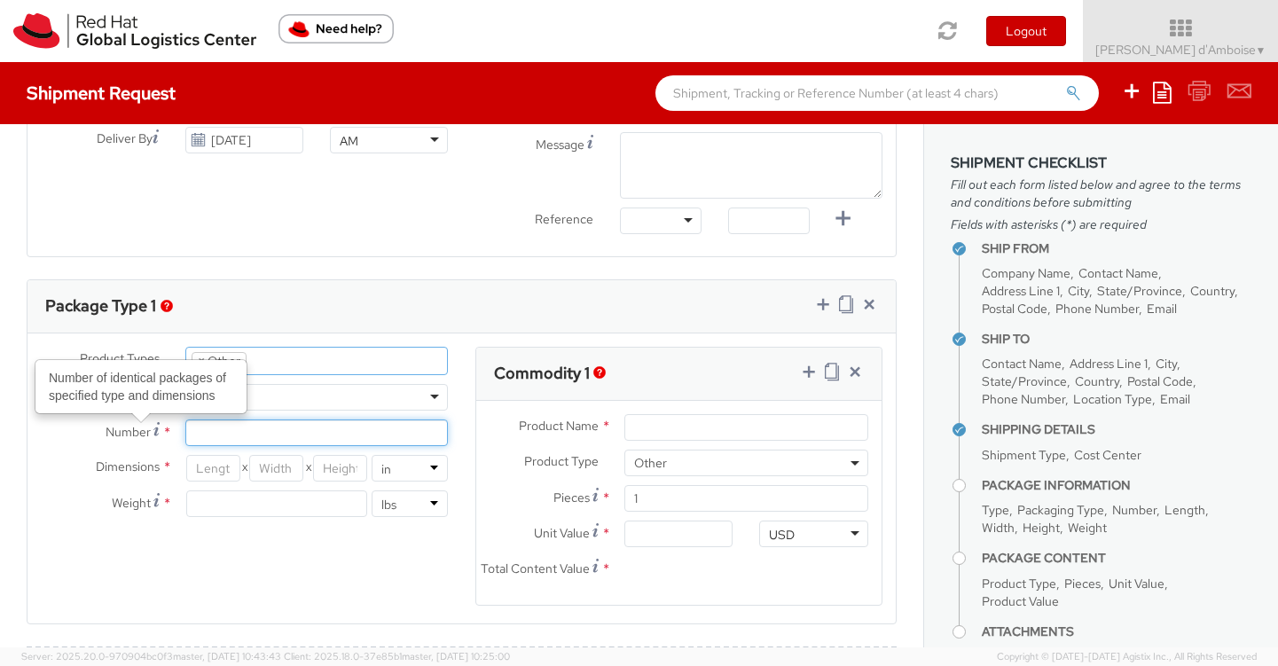
click at [234, 420] on input "Number Number of identical packages of specified type and dimensions *" at bounding box center [316, 433] width 263 height 27
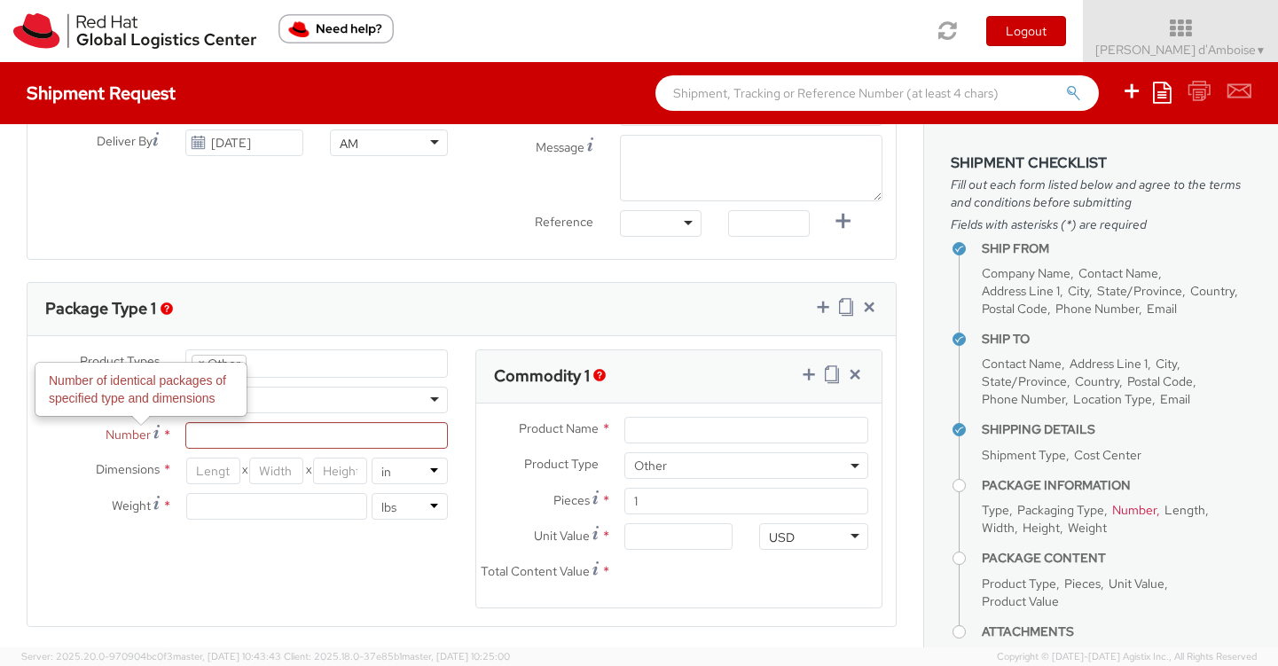
click at [320, 403] on div at bounding box center [316, 400] width 263 height 27
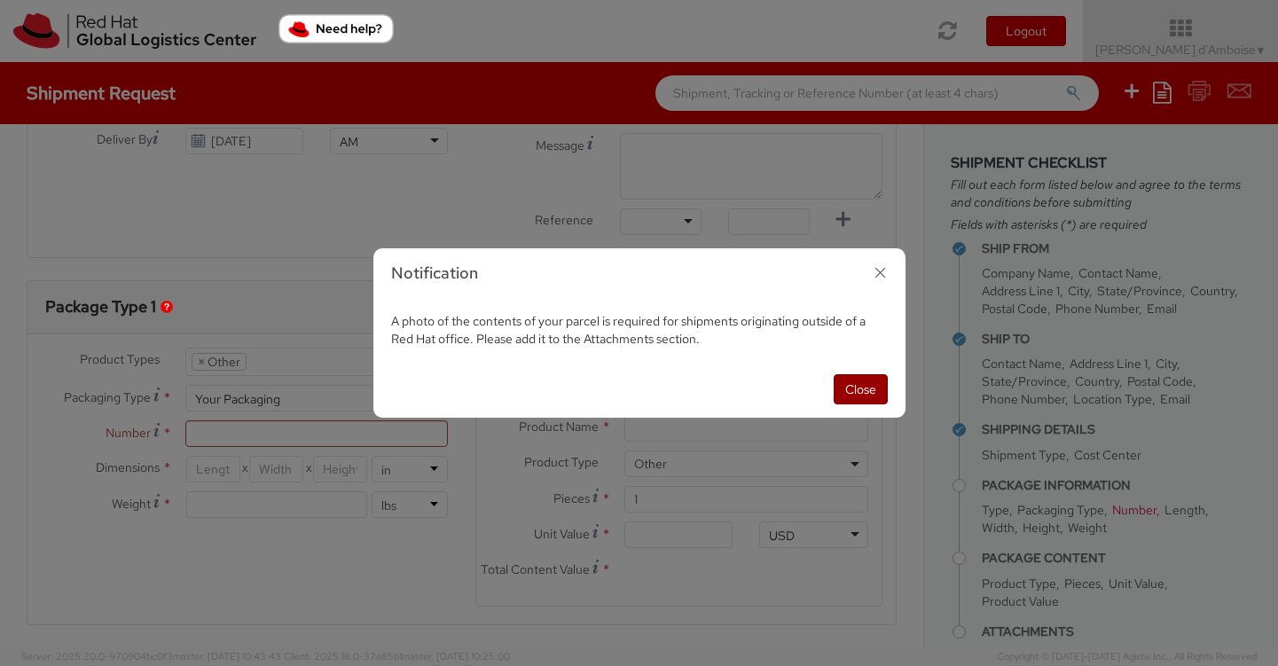
click at [849, 385] on button "Close" at bounding box center [861, 389] width 54 height 30
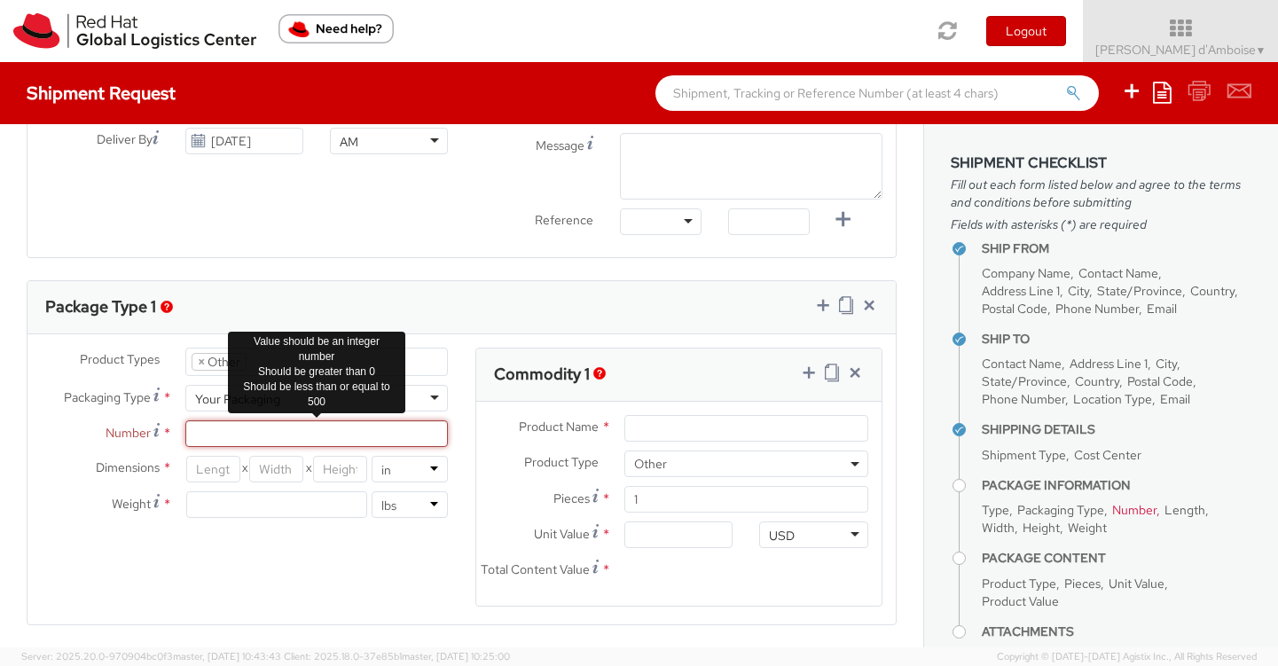
click at [253, 433] on input "Number *" at bounding box center [316, 433] width 263 height 27
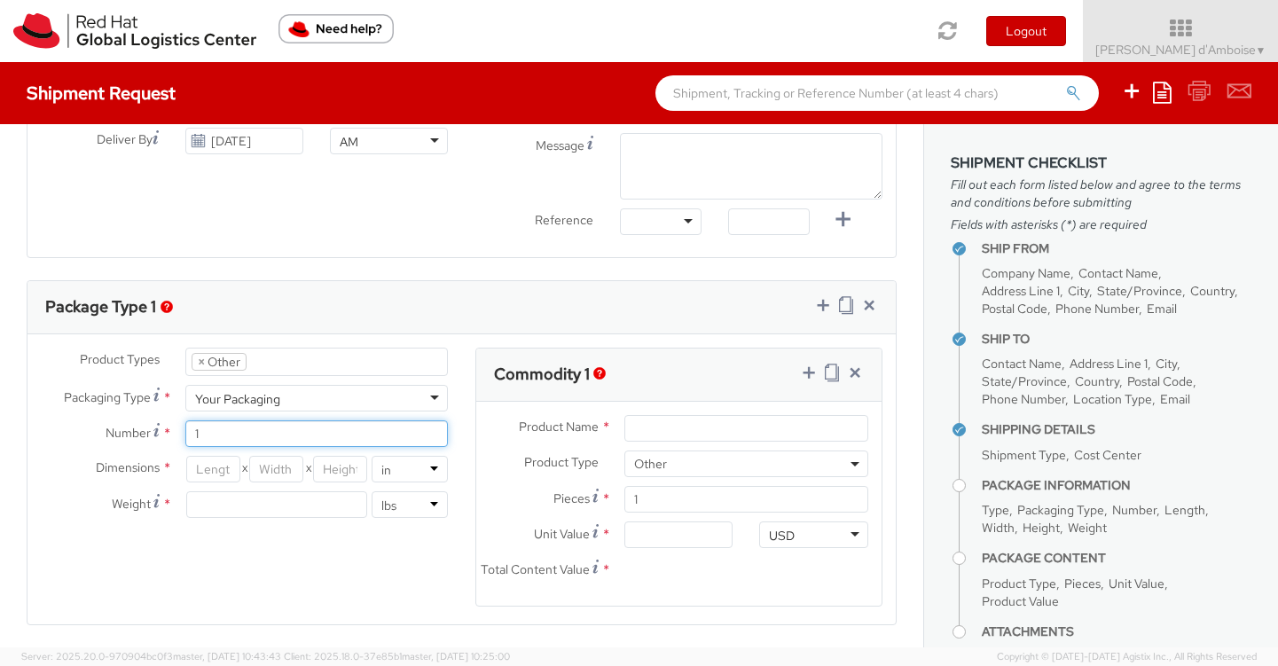
type input "1"
click at [211, 460] on input "number" at bounding box center [213, 469] width 54 height 27
type input "18"
click at [258, 461] on input "number" at bounding box center [276, 469] width 54 height 27
type input "18"
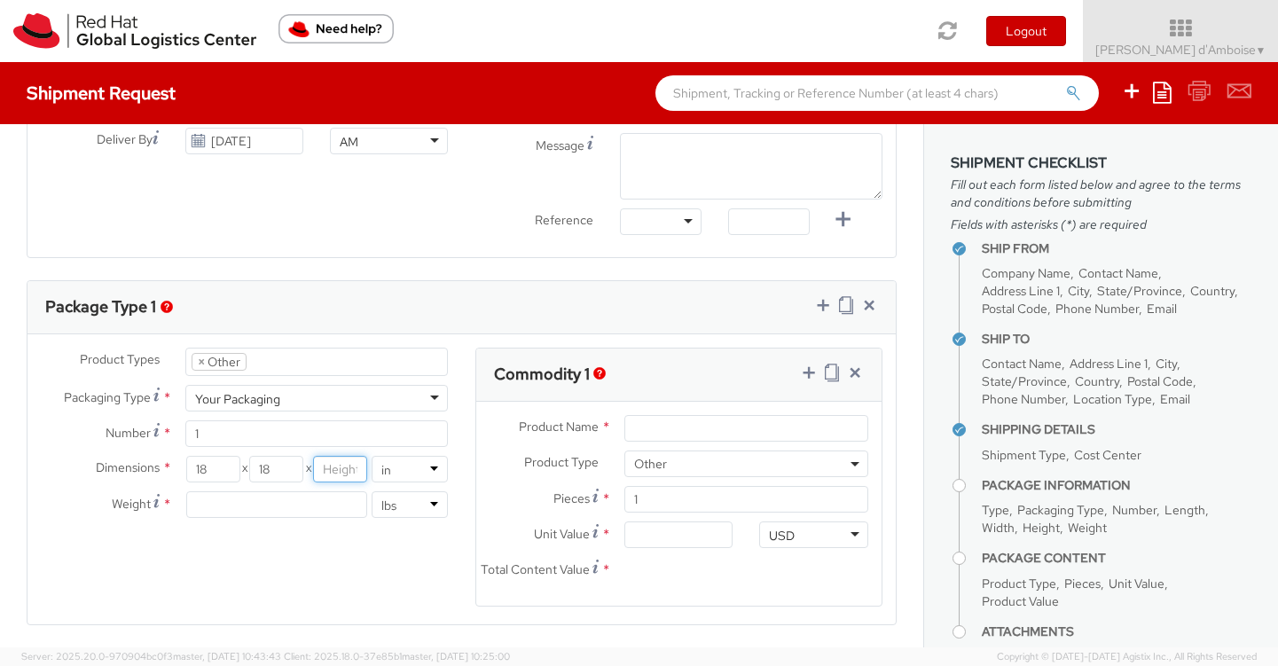
click at [319, 465] on input "number" at bounding box center [340, 469] width 54 height 27
type input "18"
click at [224, 513] on input "number" at bounding box center [276, 504] width 180 height 27
type input "10"
click at [306, 551] on div "Product Types * Documents Docking Station Laptop Monitor Other Hardware Server …" at bounding box center [461, 488] width 868 height 281
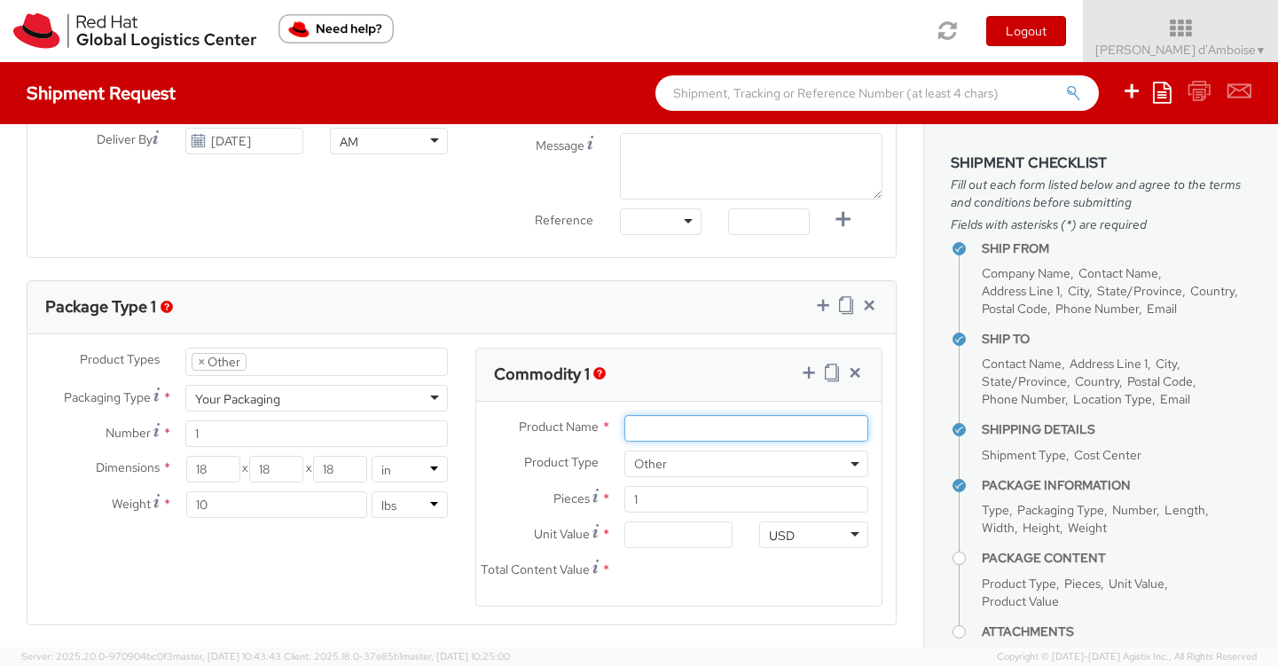
click at [697, 415] on input "Product Name *" at bounding box center [747, 428] width 244 height 27
type input "Acrylic display box"
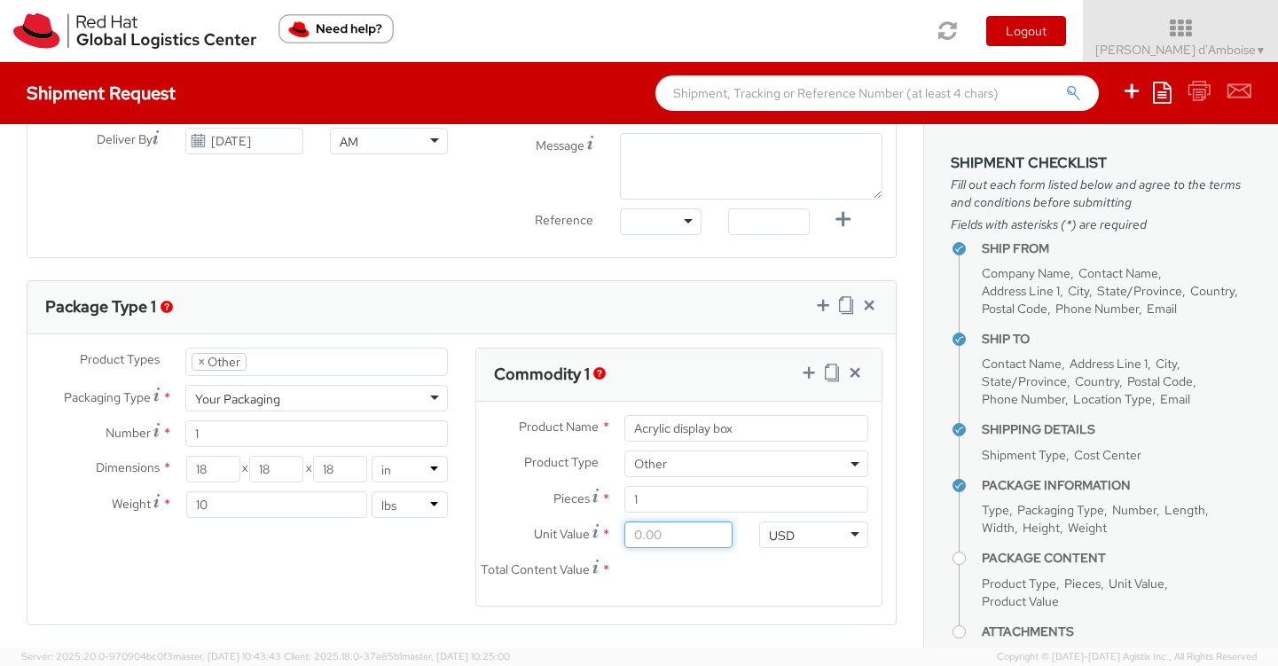
click at [677, 531] on input "Unit Value *" at bounding box center [679, 535] width 108 height 27
drag, startPoint x: 680, startPoint y: 541, endPoint x: 585, endPoint y: 535, distance: 95.1
click at [585, 535] on div "Unit Value *" at bounding box center [611, 535] width 271 height 27
type input "1.00"
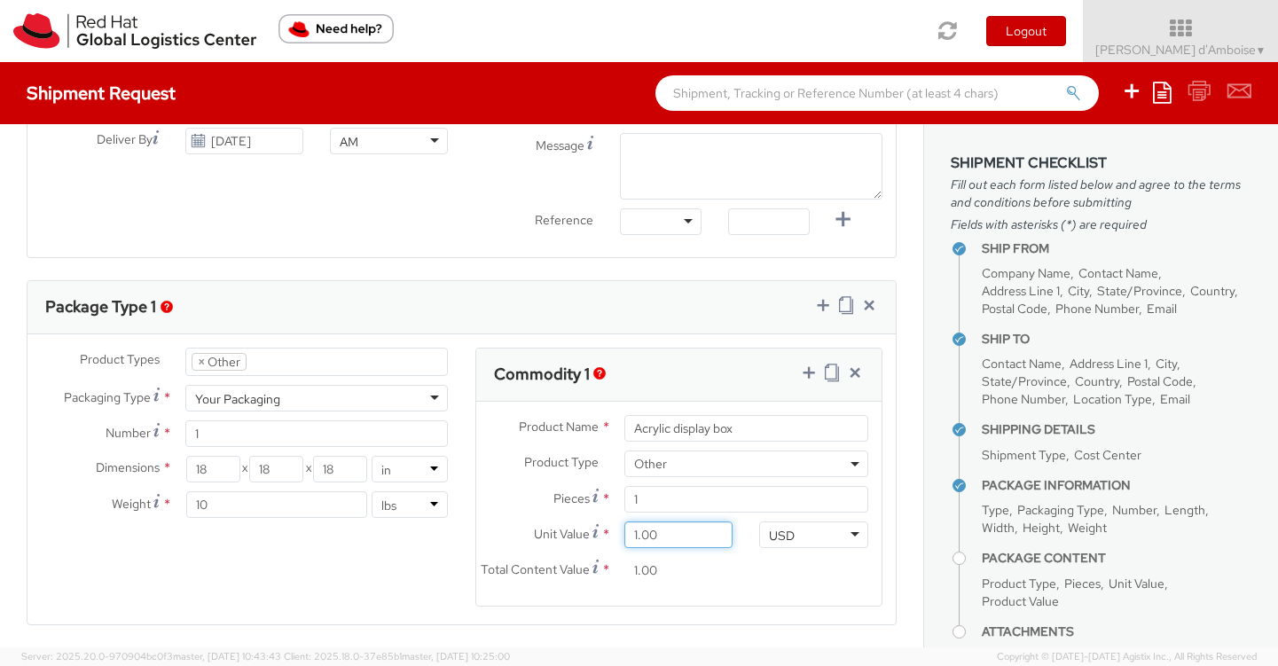
type input "15.00"
type input "150.00"
click at [430, 559] on div "Product Types * Documents Docking Station Laptop Monitor Other Hardware Server …" at bounding box center [461, 488] width 868 height 281
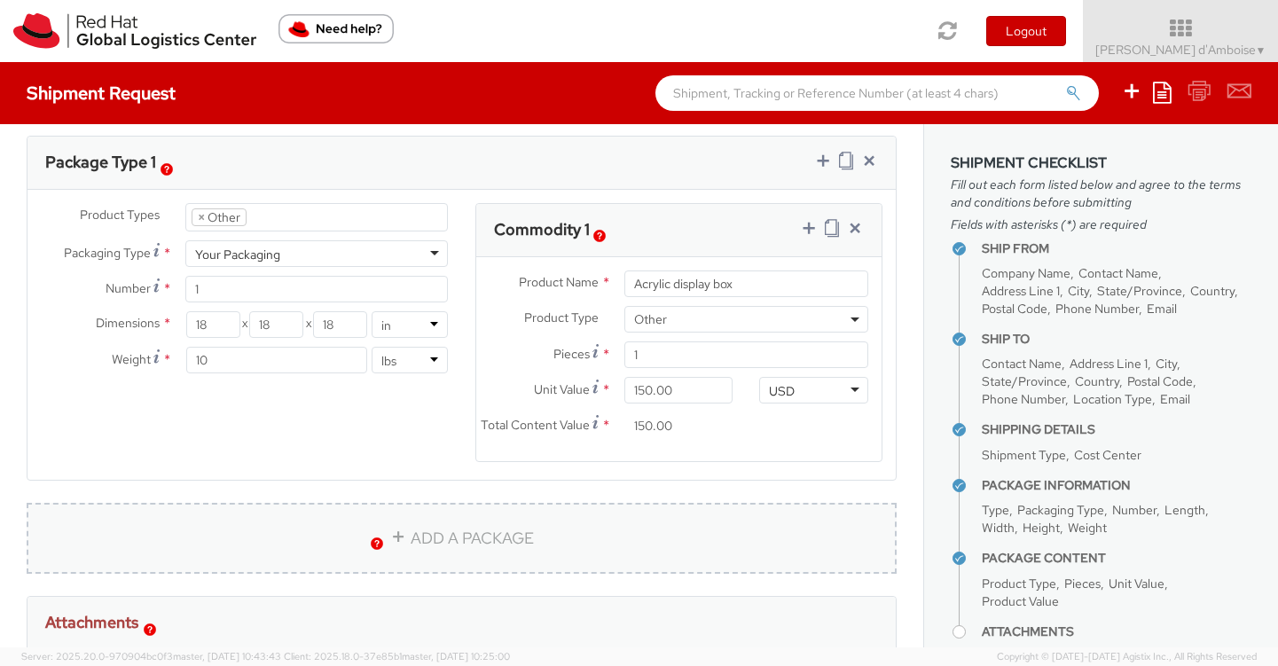
scroll to position [863, 0]
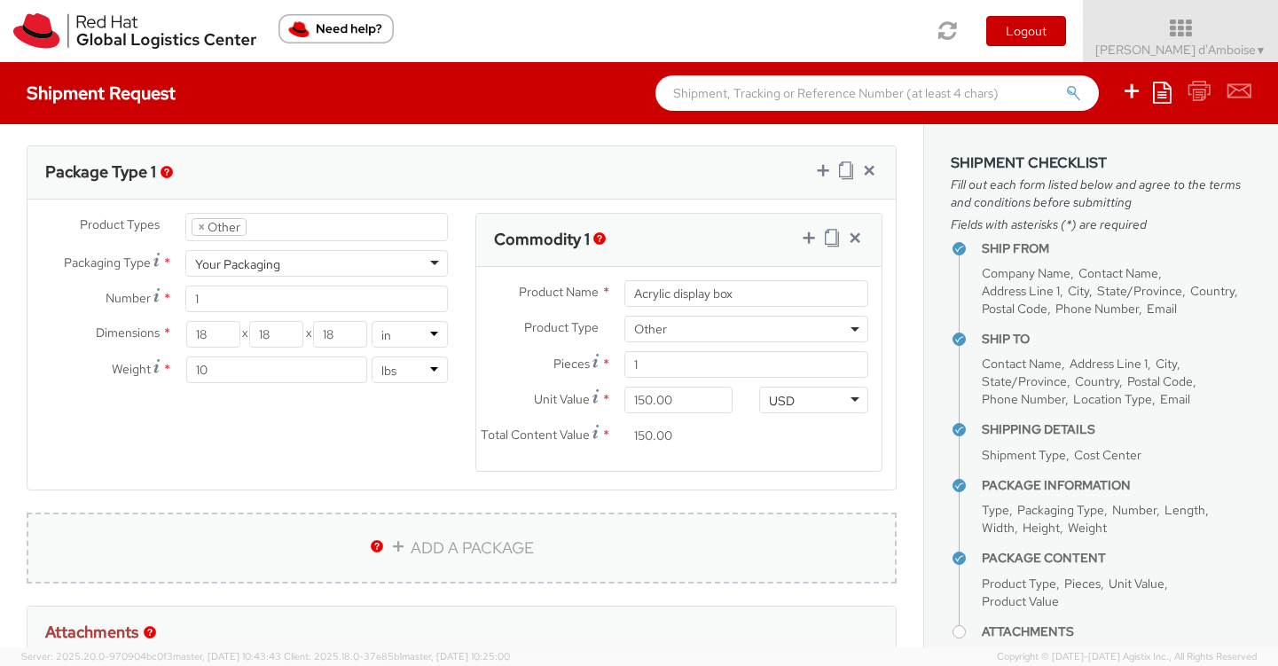
click at [433, 539] on link "ADD A PACKAGE" at bounding box center [462, 548] width 870 height 71
select select
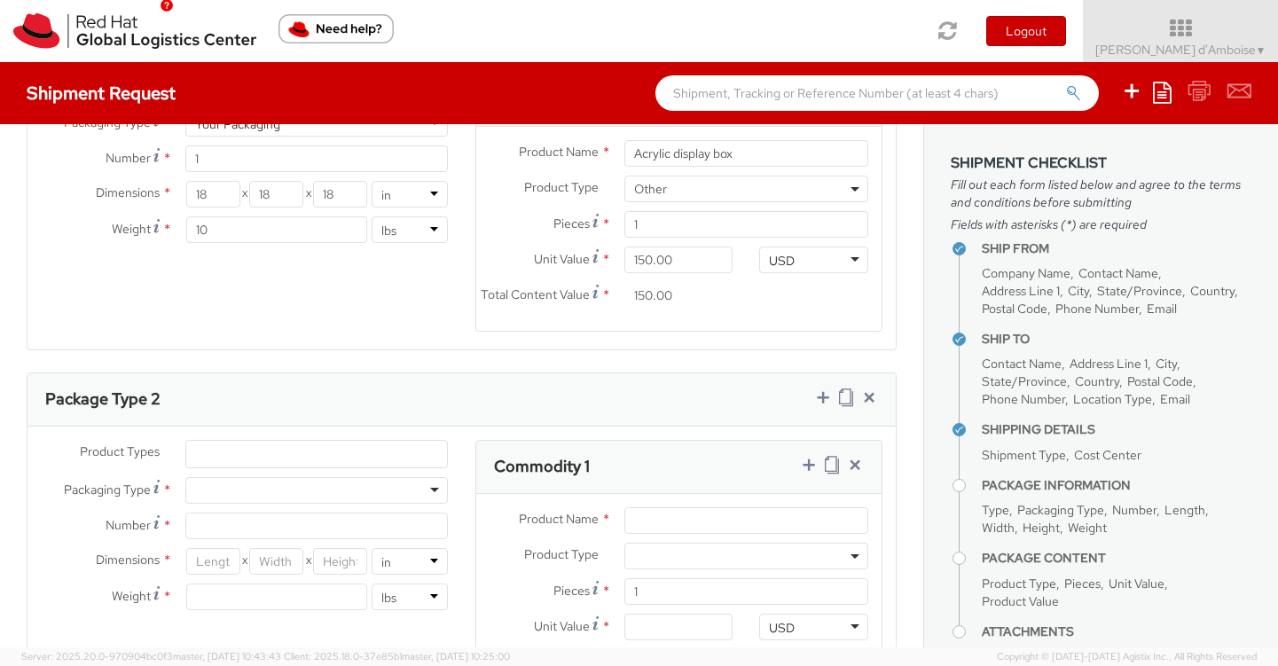
scroll to position [1047, 0]
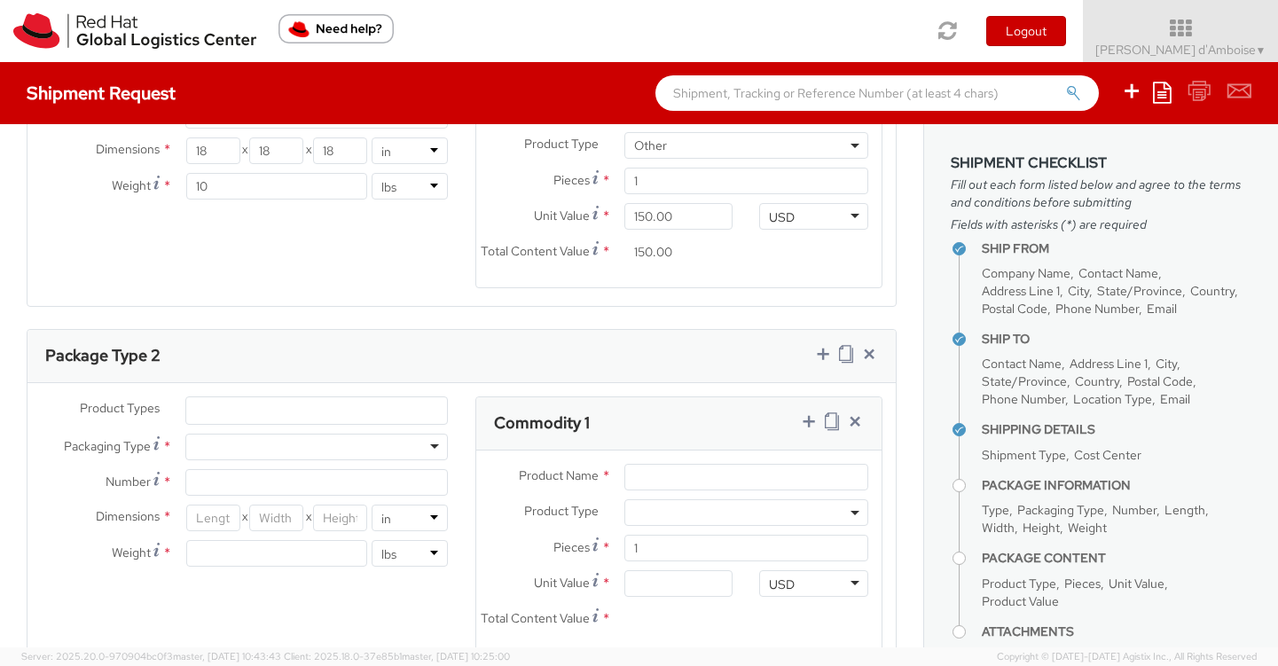
click at [255, 412] on ul at bounding box center [316, 410] width 261 height 27
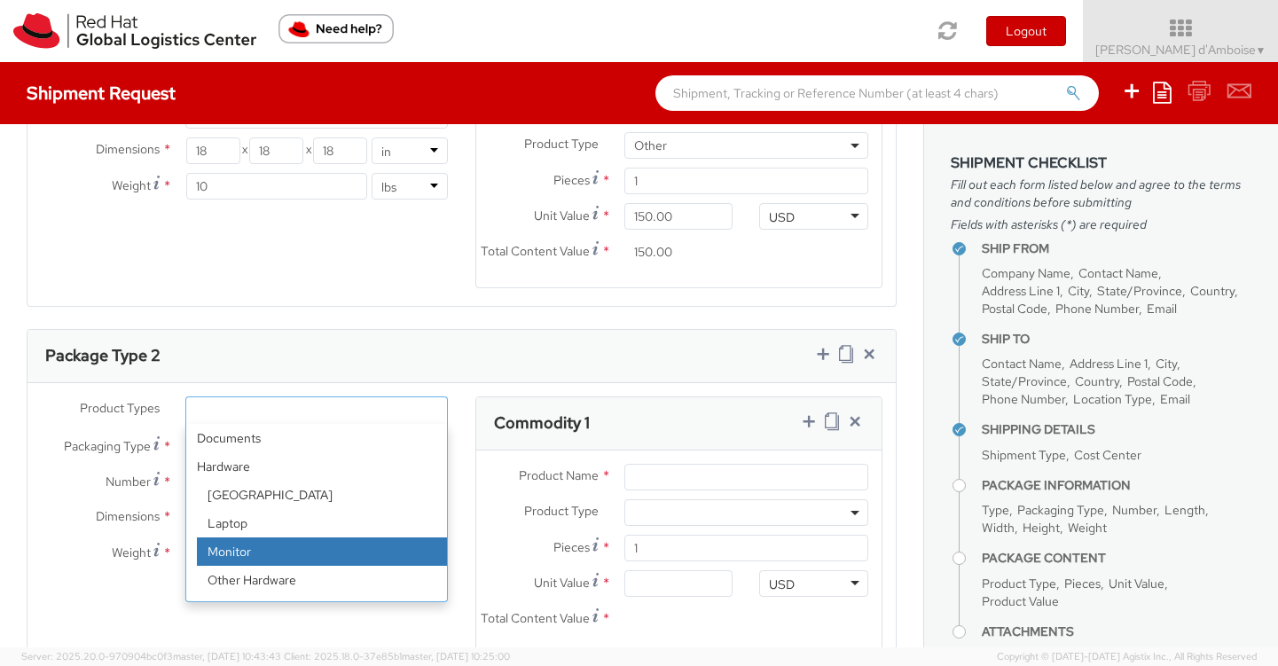
scroll to position [78, 0]
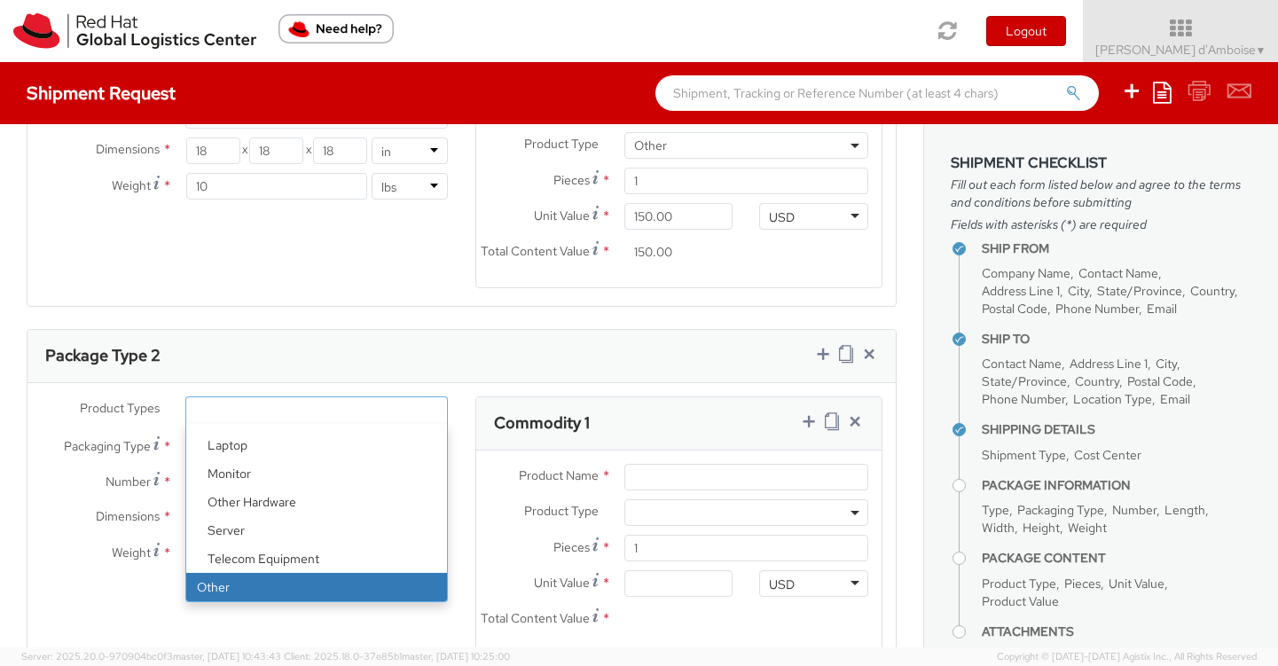
select select "OTHER"
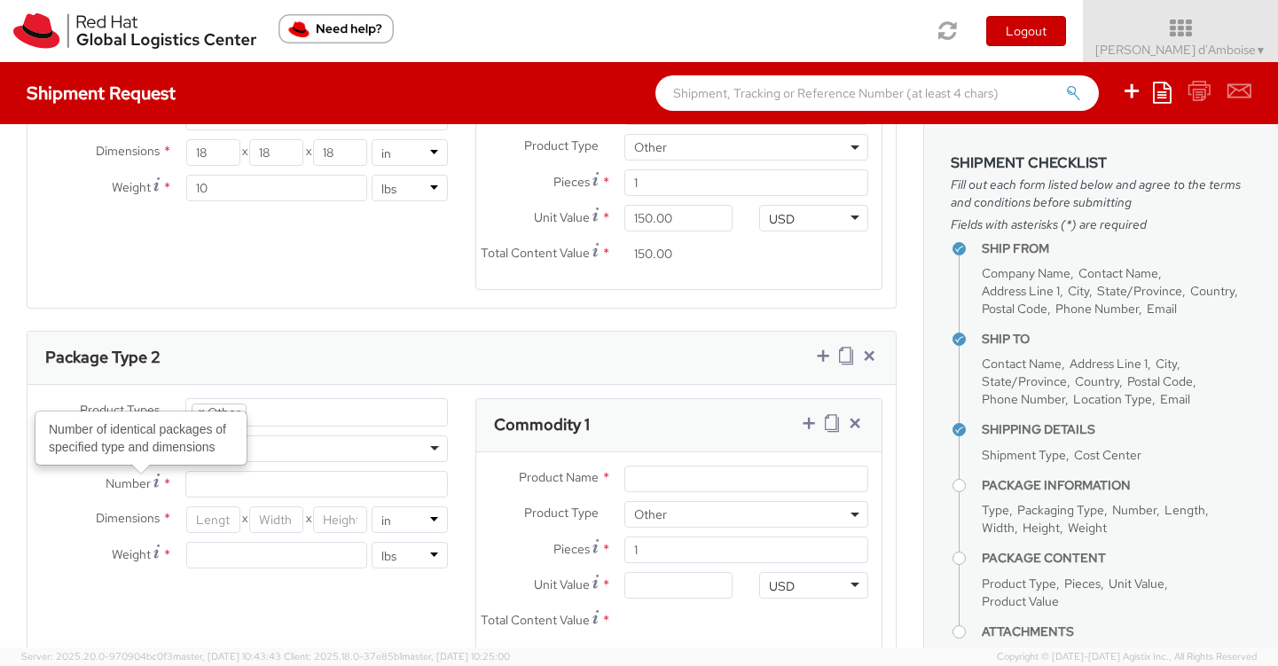
click at [238, 443] on div "Number of identical packages of specified type and dimensions" at bounding box center [140, 437] width 209 height 51
click at [238, 471] on input "Number Number of identical packages of specified type and dimensions *" at bounding box center [316, 484] width 263 height 27
click at [311, 450] on div at bounding box center [316, 447] width 263 height 27
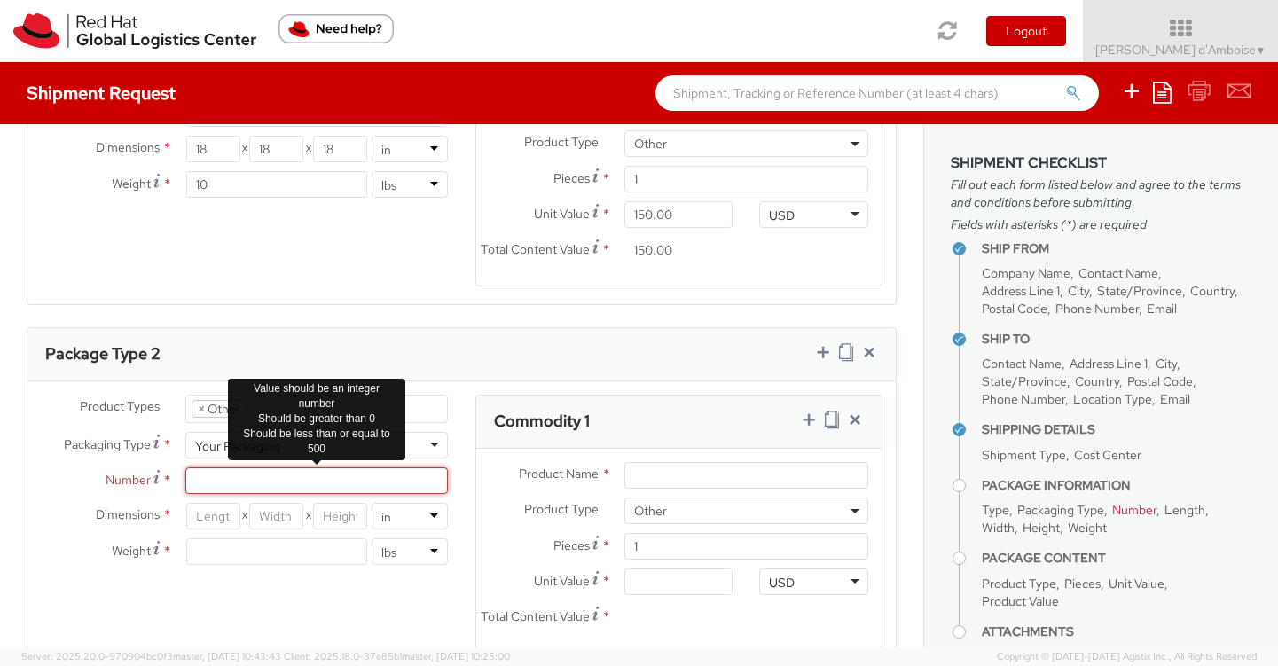
click at [227, 479] on input "Number *" at bounding box center [316, 480] width 263 height 27
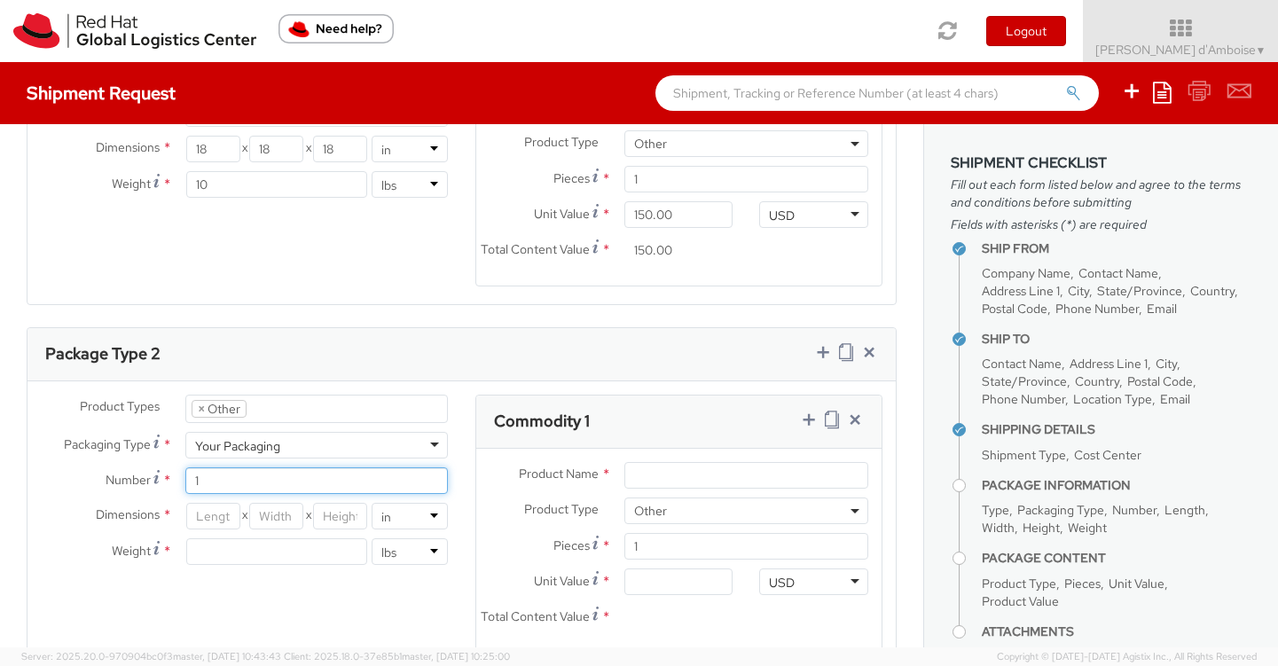
type input "1"
click at [210, 519] on input "number" at bounding box center [213, 516] width 54 height 27
type input "25"
click at [281, 517] on input "number" at bounding box center [276, 516] width 54 height 27
type input "17"
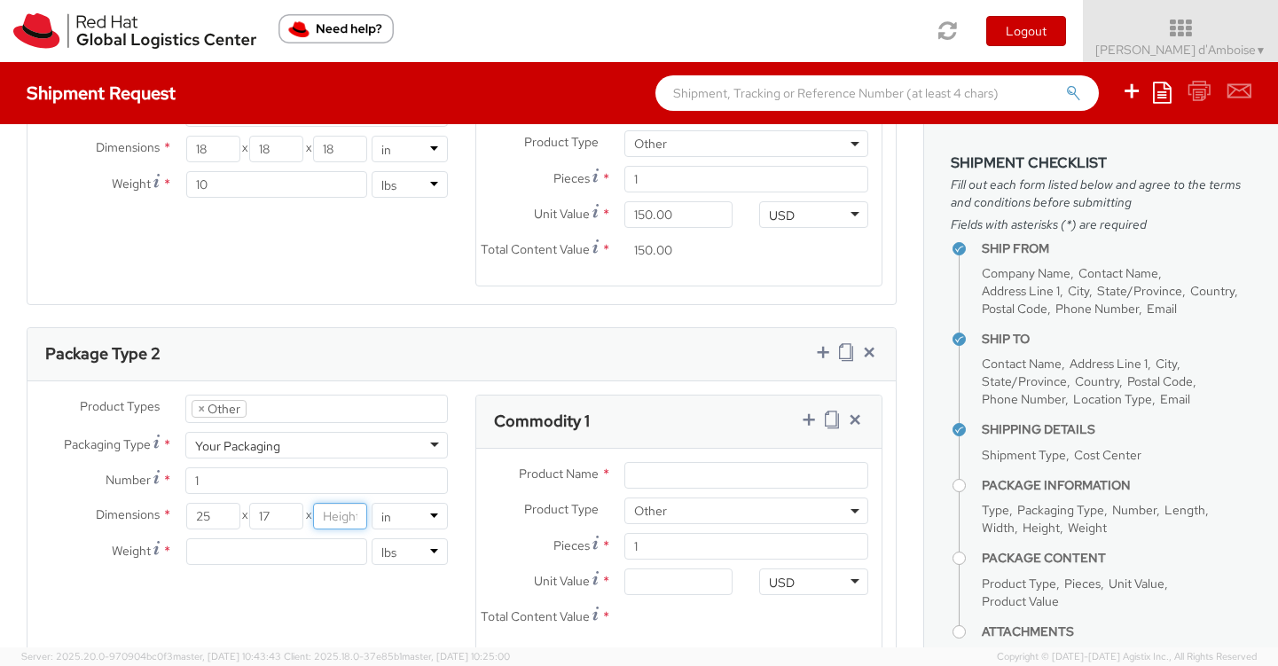
click at [341, 517] on input "number" at bounding box center [340, 516] width 54 height 27
type input "14"
click at [238, 553] on input "number" at bounding box center [276, 551] width 180 height 27
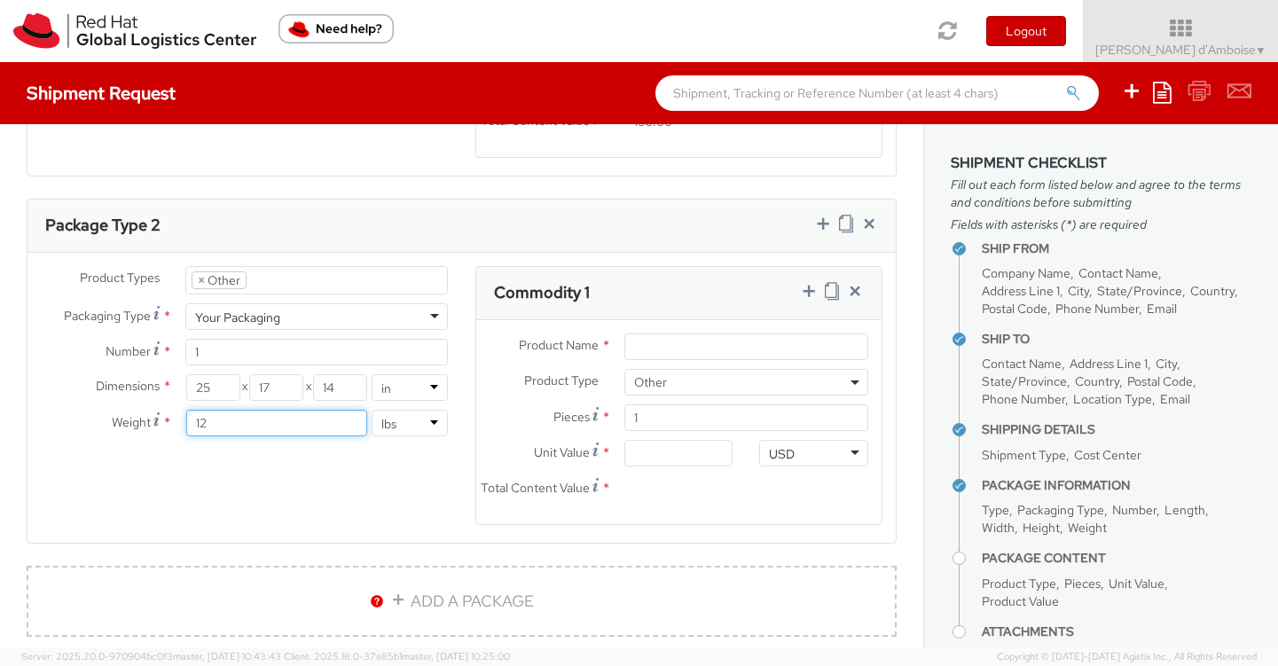
scroll to position [1175, 0]
type input "12"
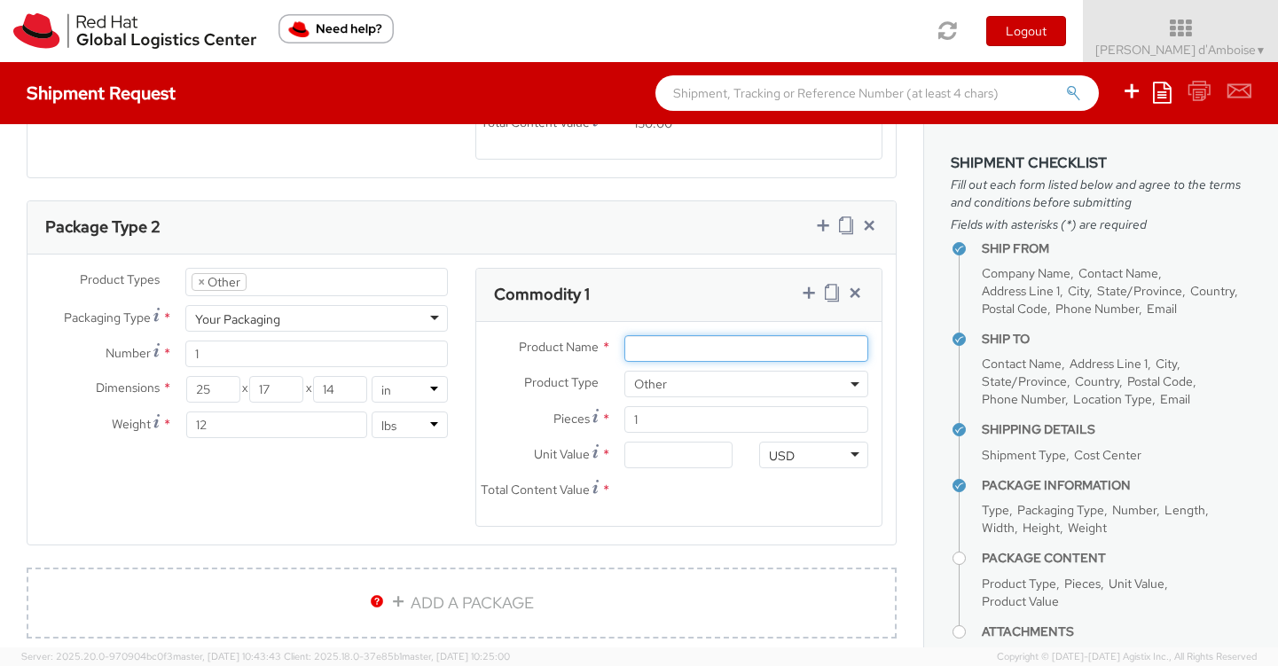
click at [700, 338] on input "Product Name *" at bounding box center [747, 348] width 244 height 27
type input "Apple Watches"
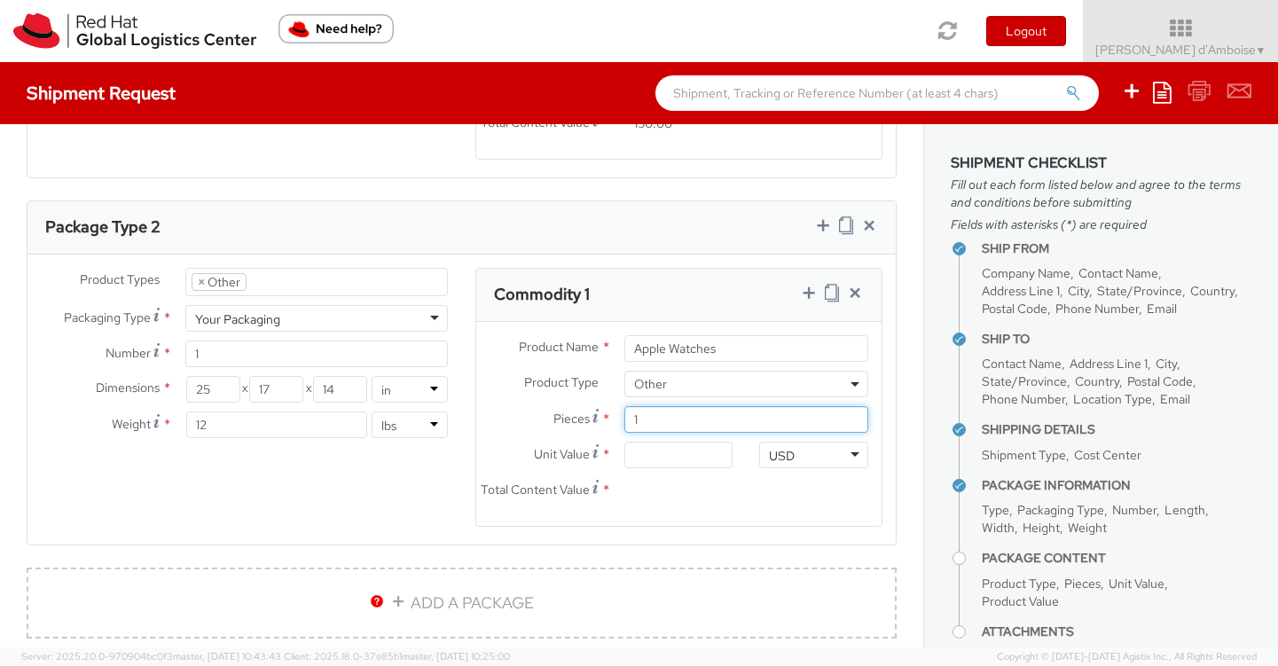
drag, startPoint x: 690, startPoint y: 421, endPoint x: 602, endPoint y: 415, distance: 88.0
click at [602, 415] on div "Pieces * 1" at bounding box center [679, 419] width 406 height 27
type input "3"
type input "0.00"
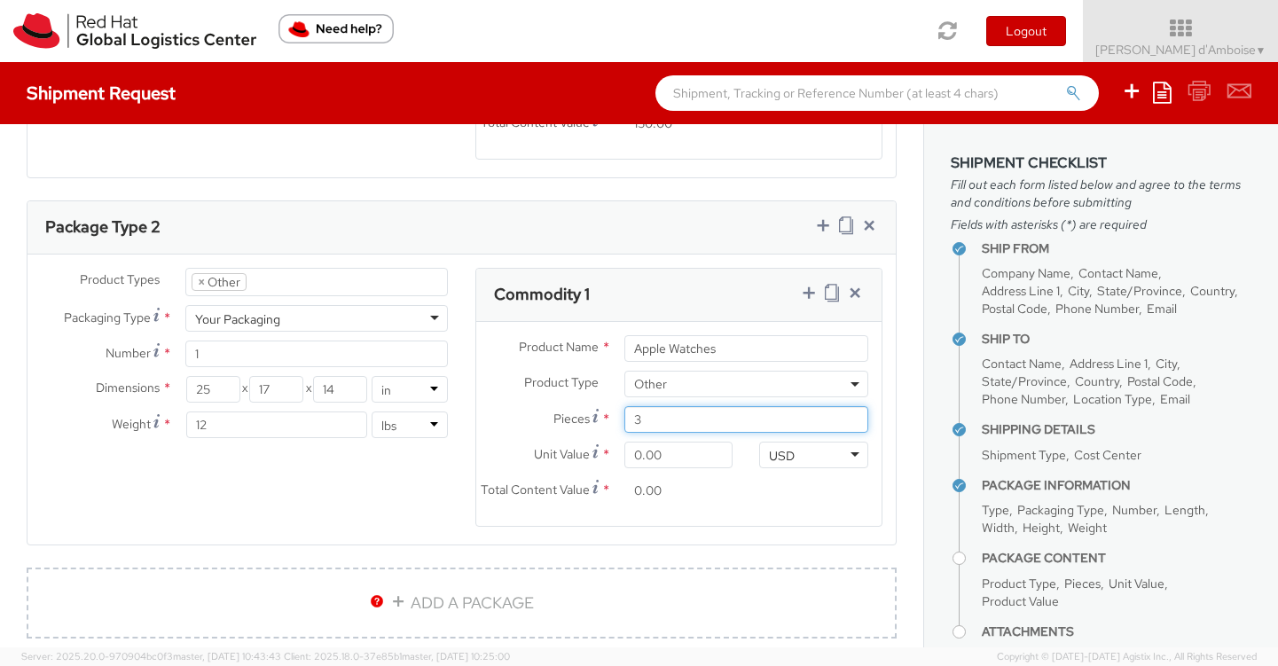
type input "3"
drag, startPoint x: 686, startPoint y: 453, endPoint x: 599, endPoint y: 450, distance: 87.0
click at [599, 450] on div "Unit Value * 0.00" at bounding box center [611, 455] width 271 height 27
type input "2.00"
type input "6.00"
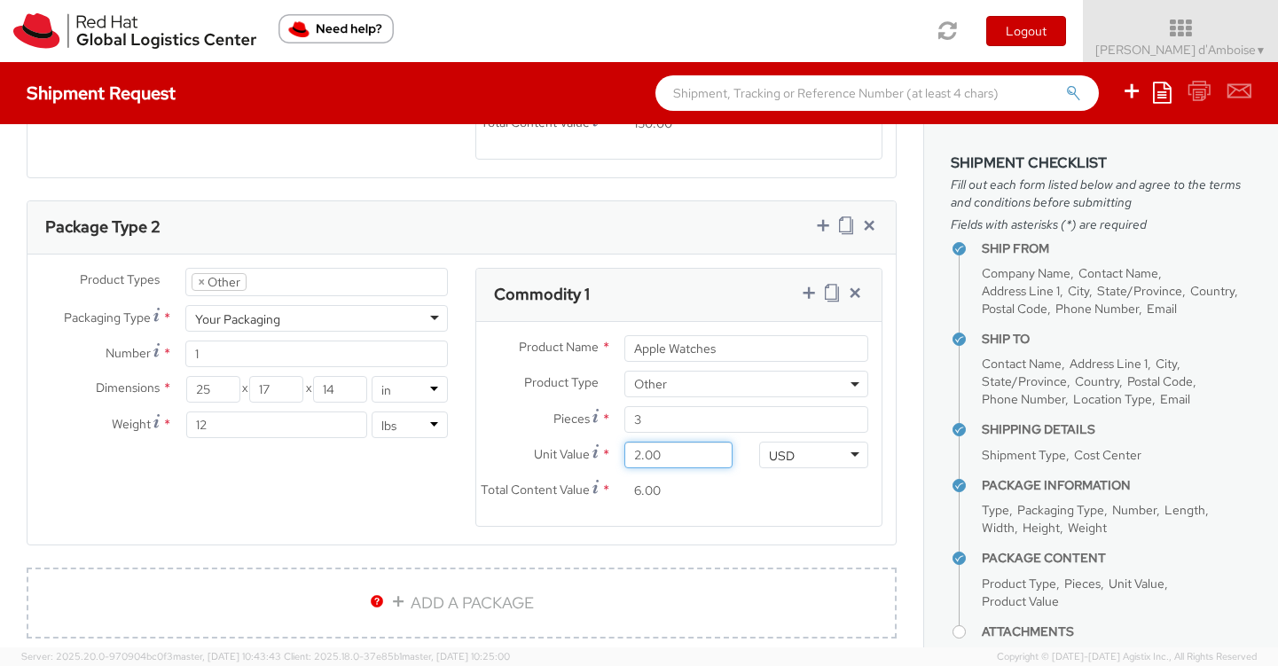
type input "20.00"
type input "60.00"
type input "200.00"
type input "600.00"
click at [806, 293] on icon at bounding box center [809, 293] width 18 height 18
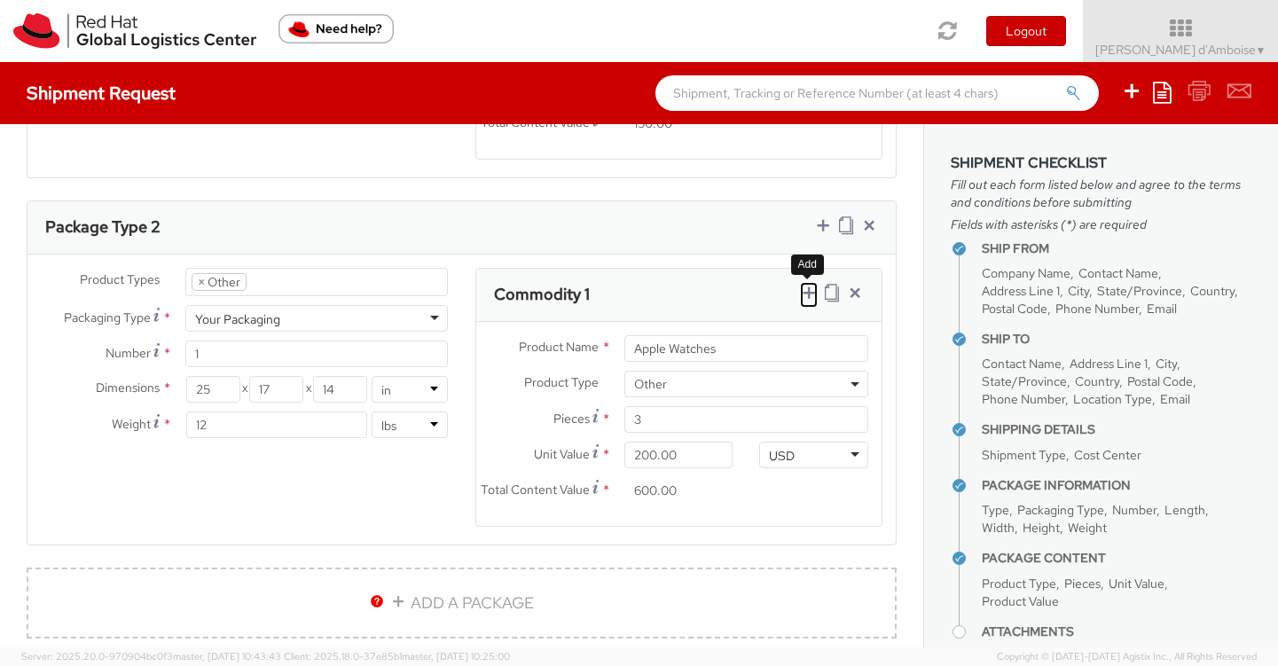
select select
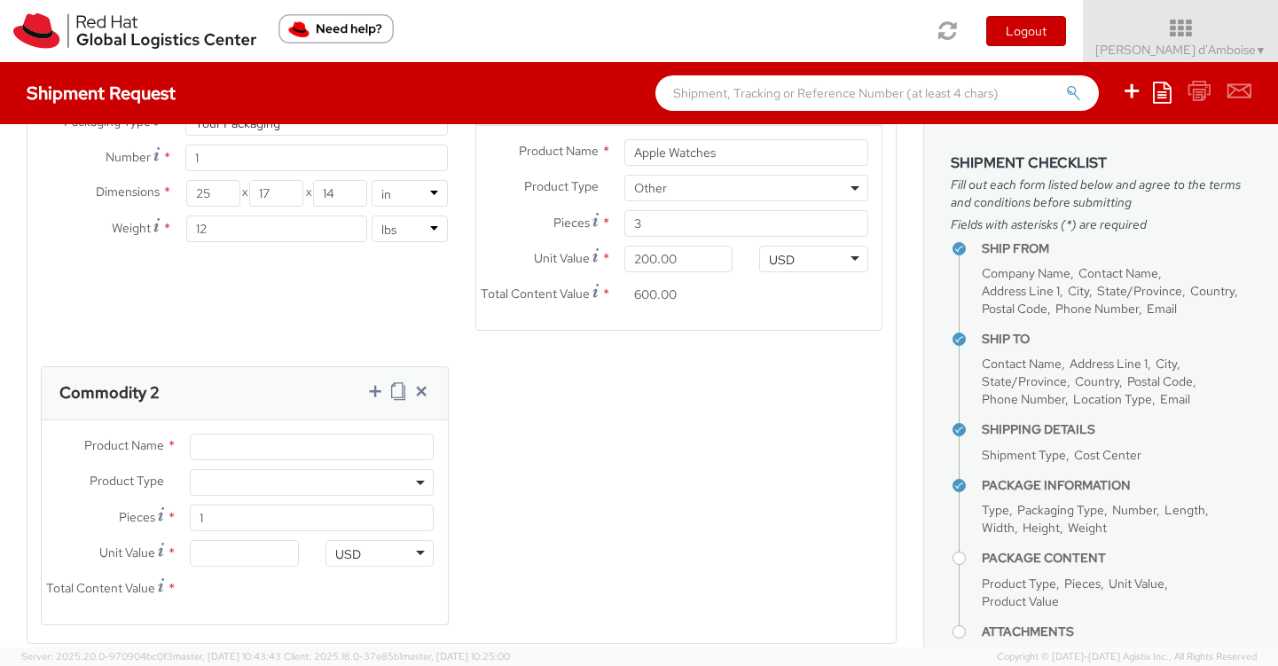
scroll to position [1373, 0]
click at [217, 451] on input "Product Name *" at bounding box center [312, 445] width 244 height 27
type input "Misc booth supplies"
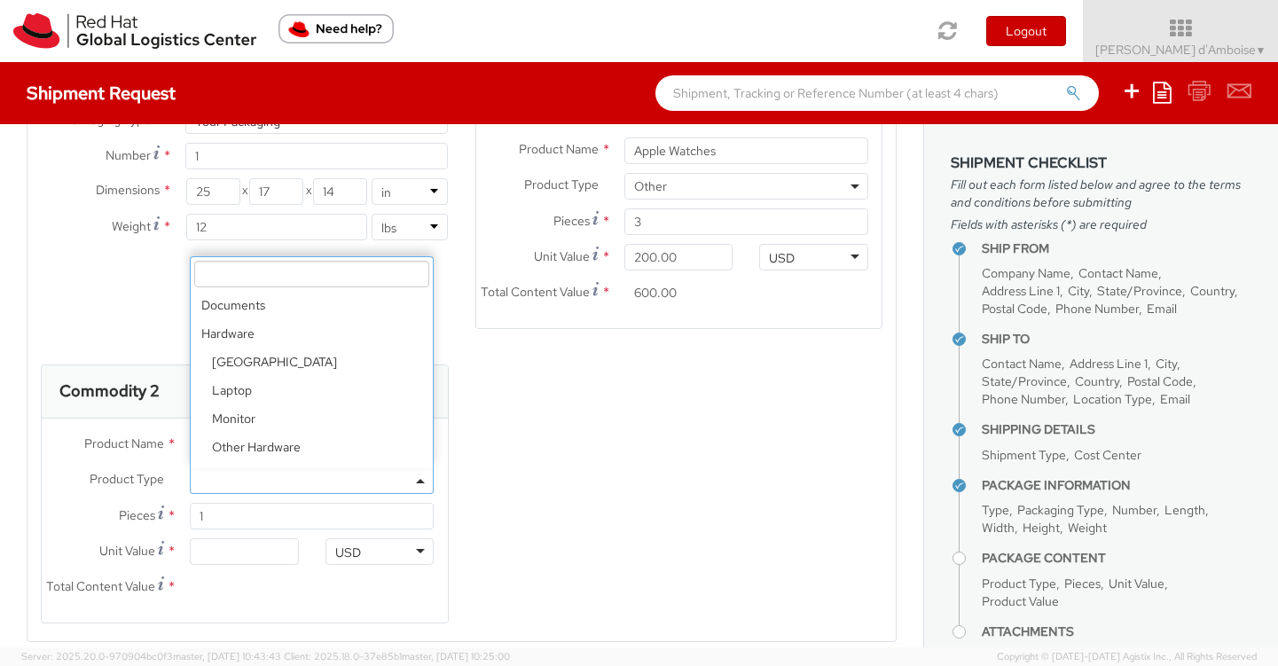
scroll to position [78, 0]
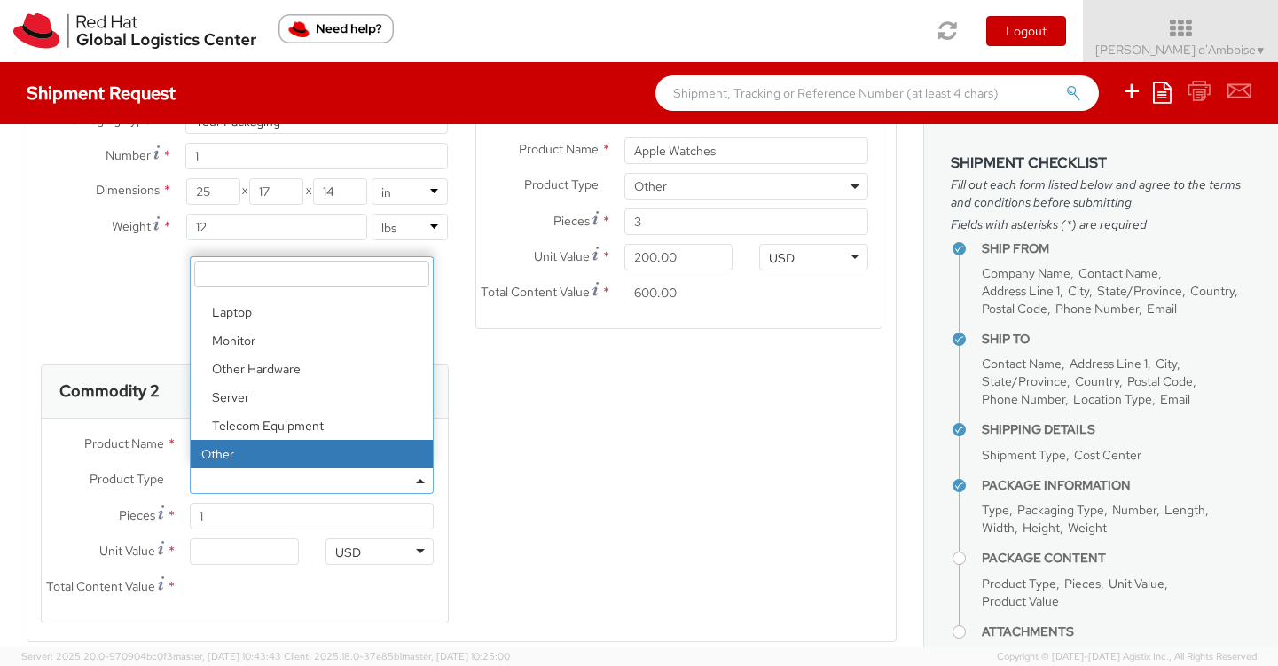
select select "OTHER"
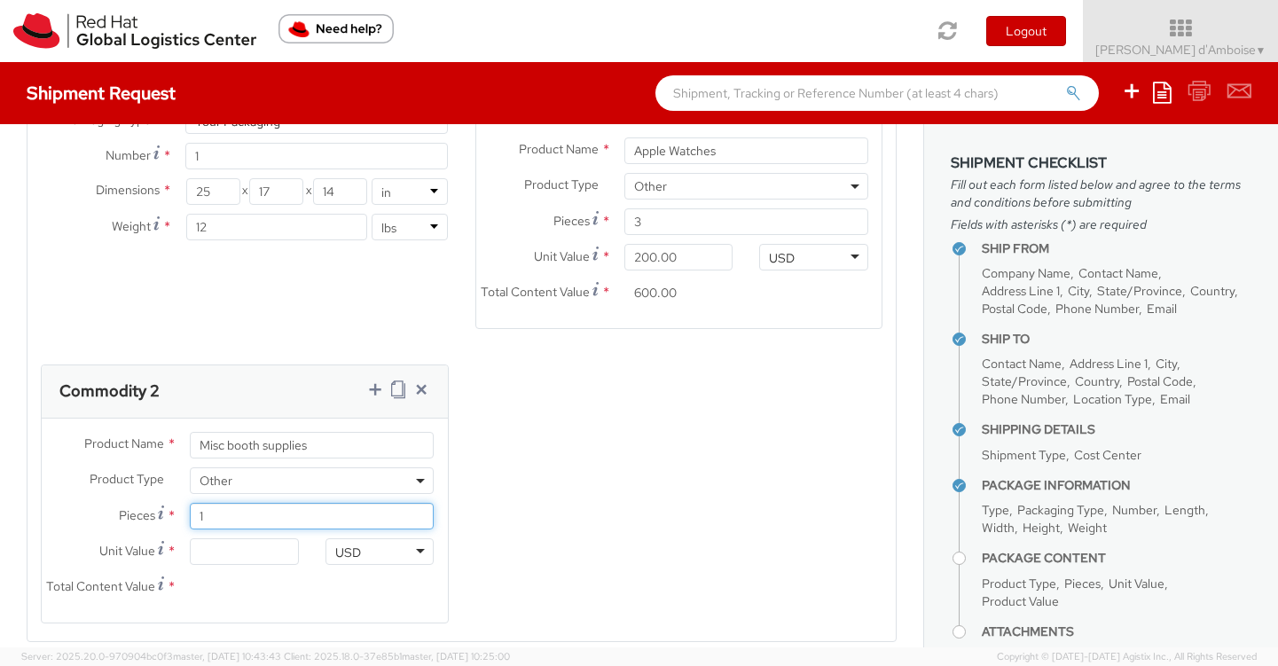
drag, startPoint x: 235, startPoint y: 515, endPoint x: 153, endPoint y: 515, distance: 81.6
click at [153, 515] on div "Pieces * 1" at bounding box center [245, 516] width 406 height 27
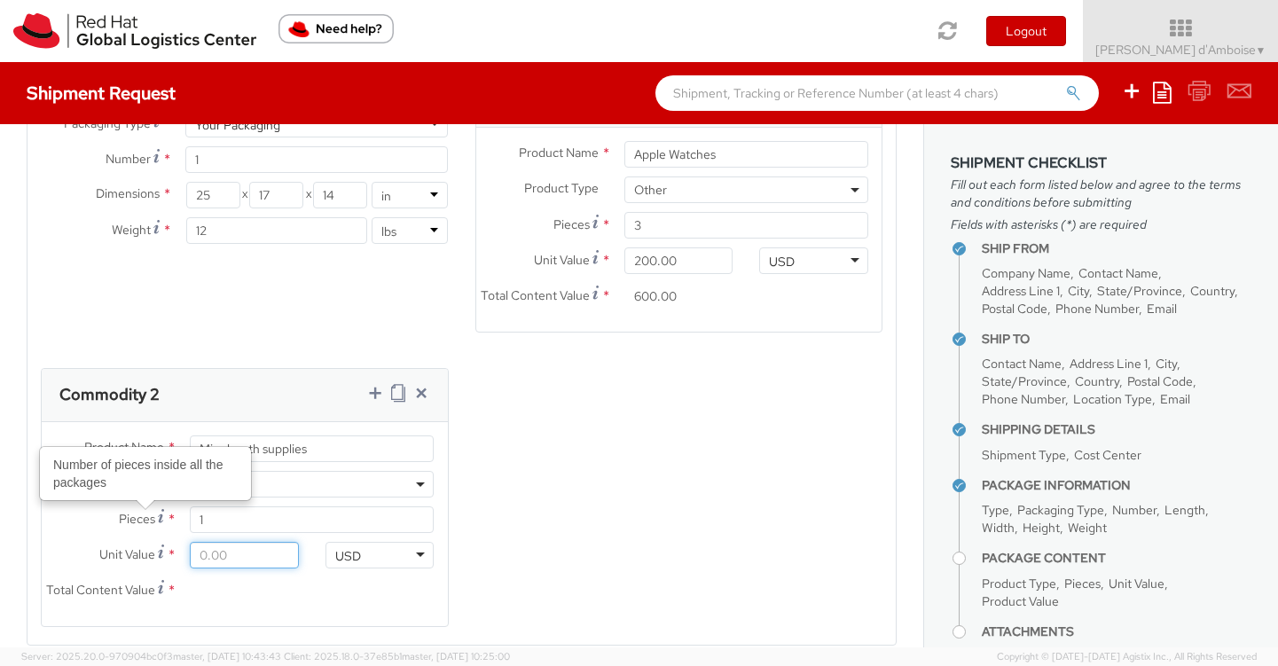
click at [255, 559] on input "Unit Value *" at bounding box center [244, 555] width 108 height 27
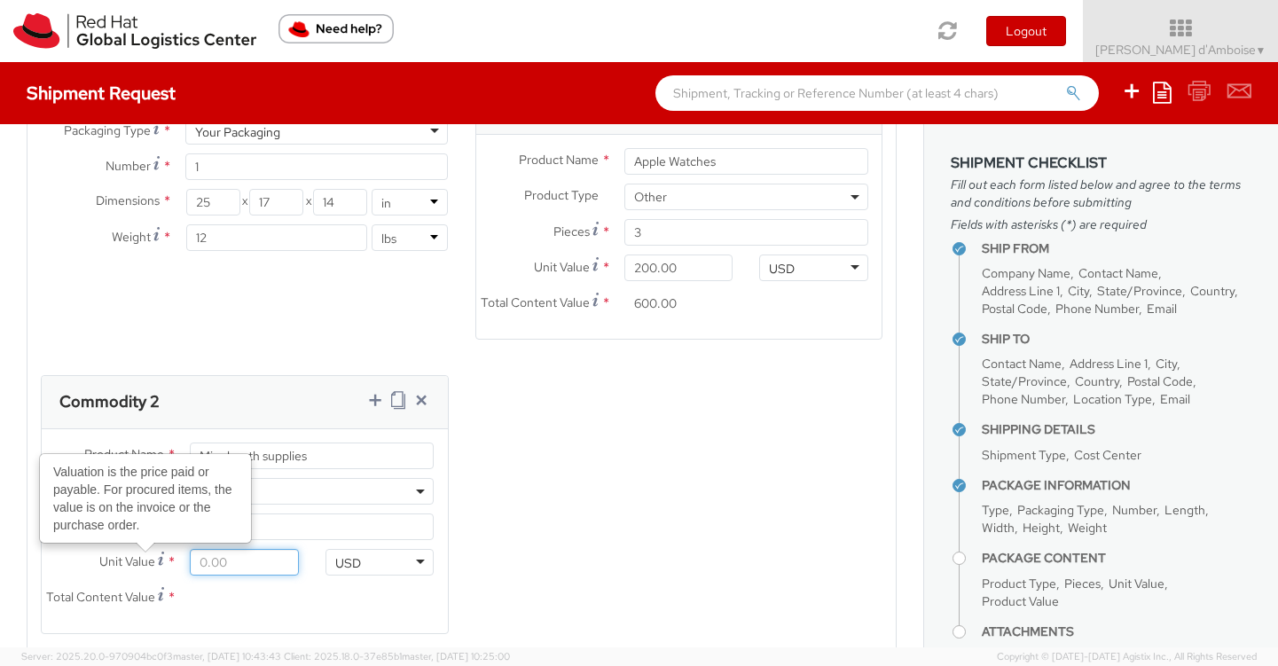
drag, startPoint x: 255, startPoint y: 559, endPoint x: 160, endPoint y: 554, distance: 95.0
click at [160, 554] on div "Unit Value Valuation is the price paid or payable. For procured items, the valu…" at bounding box center [177, 562] width 271 height 27
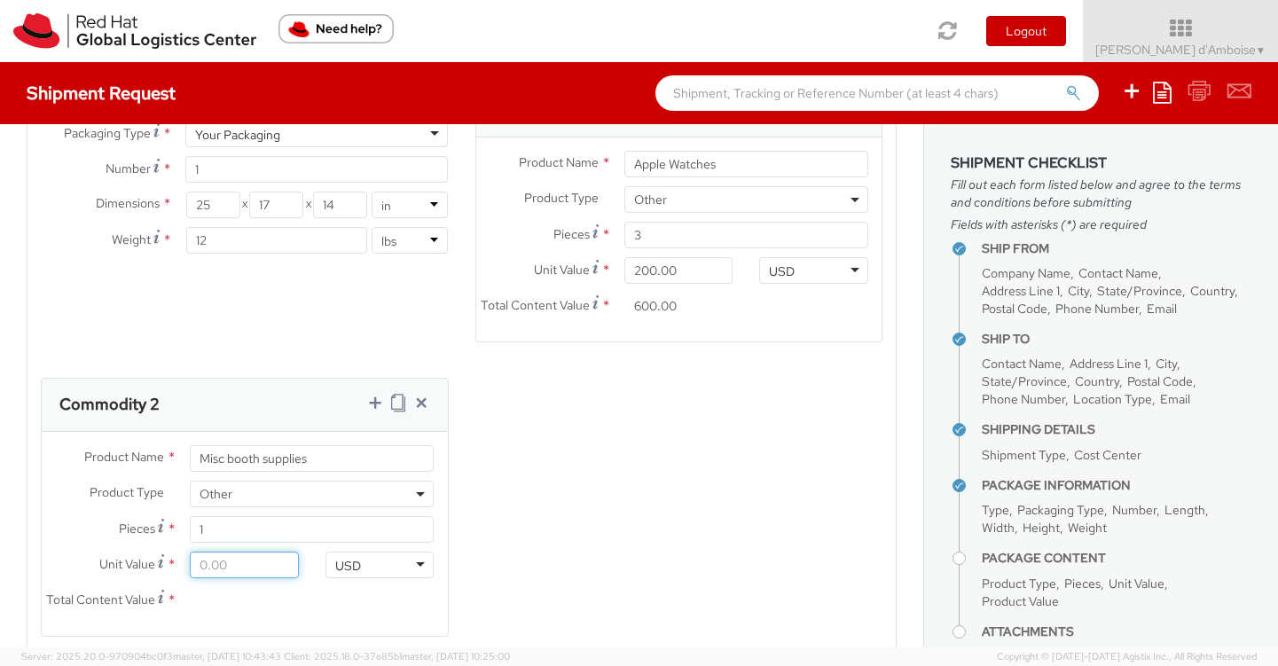
type input "1.00"
type input "10.00"
type input "100.00"
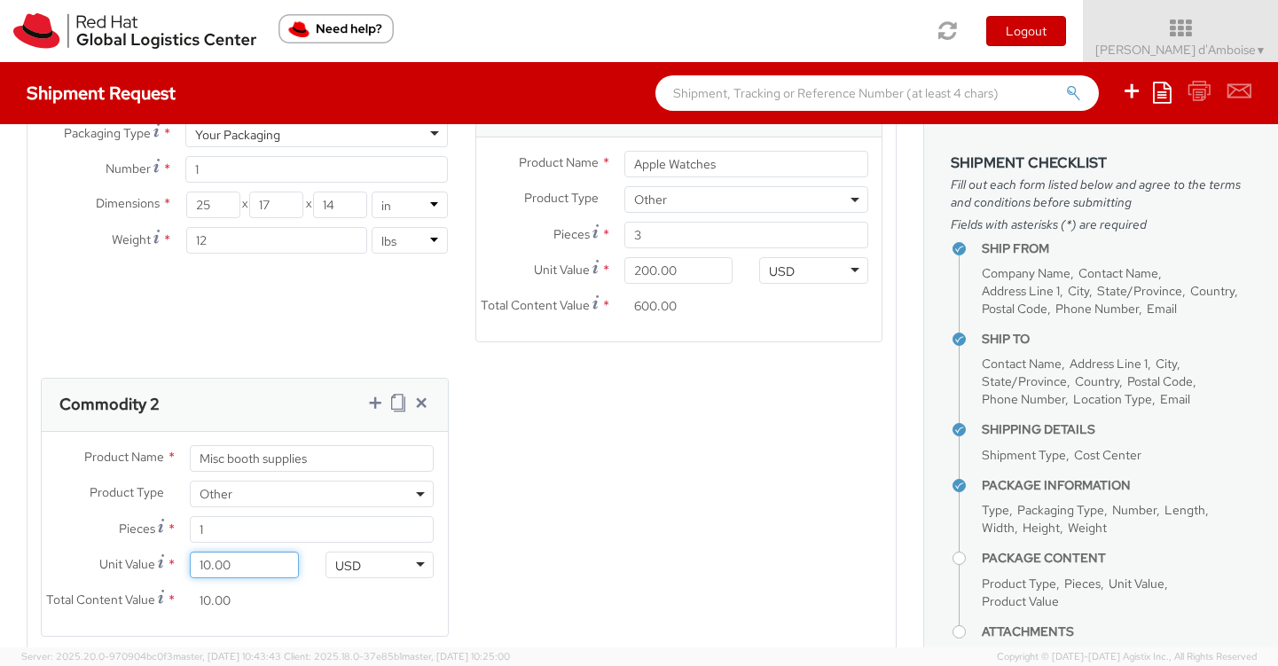
type input "100.00"
click at [716, 510] on div "Product Types * Documents Docking Station Laptop Monitor Other Hardware Server …" at bounding box center [461, 371] width 868 height 576
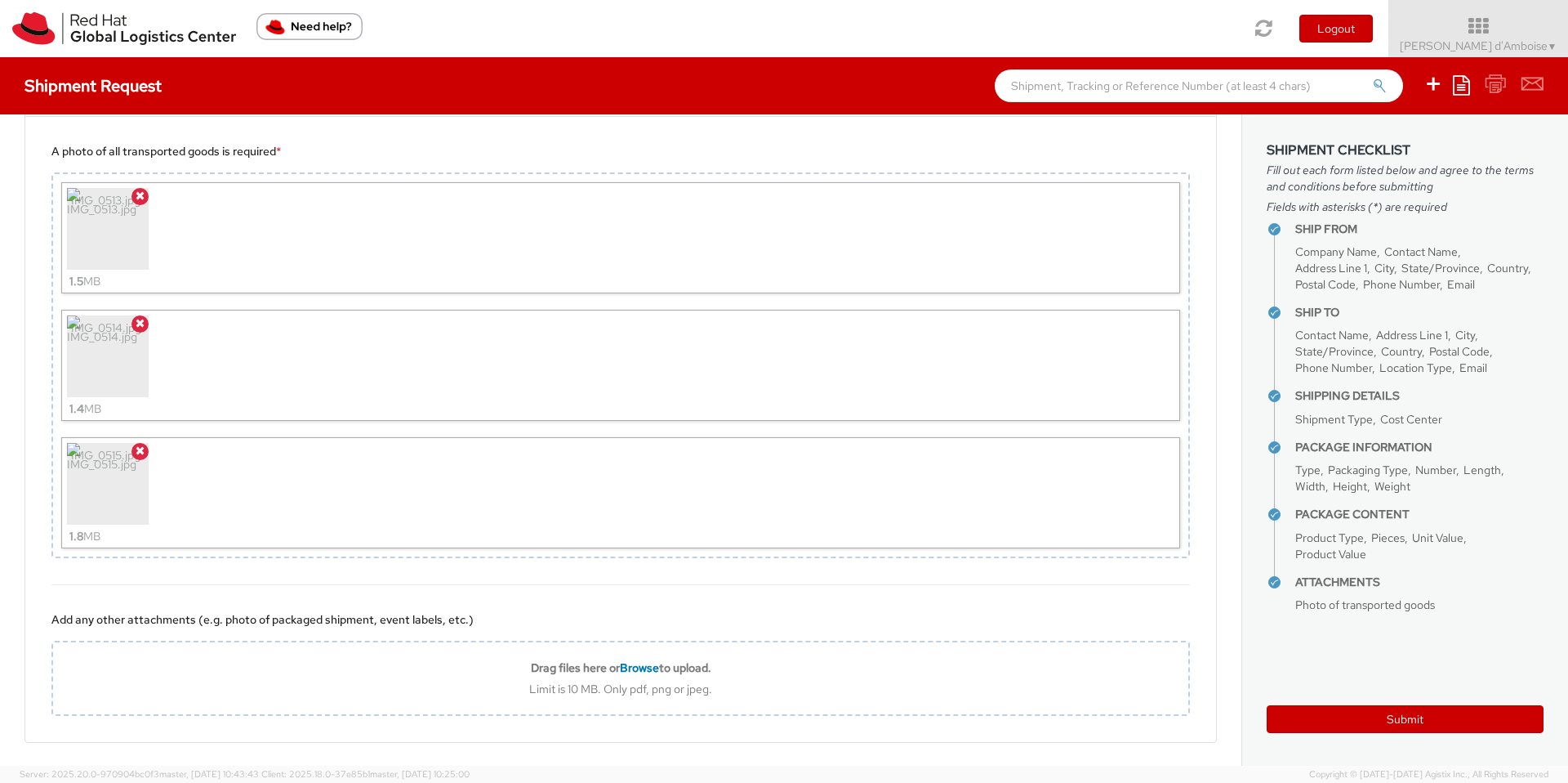
scroll to position [1943, 0]
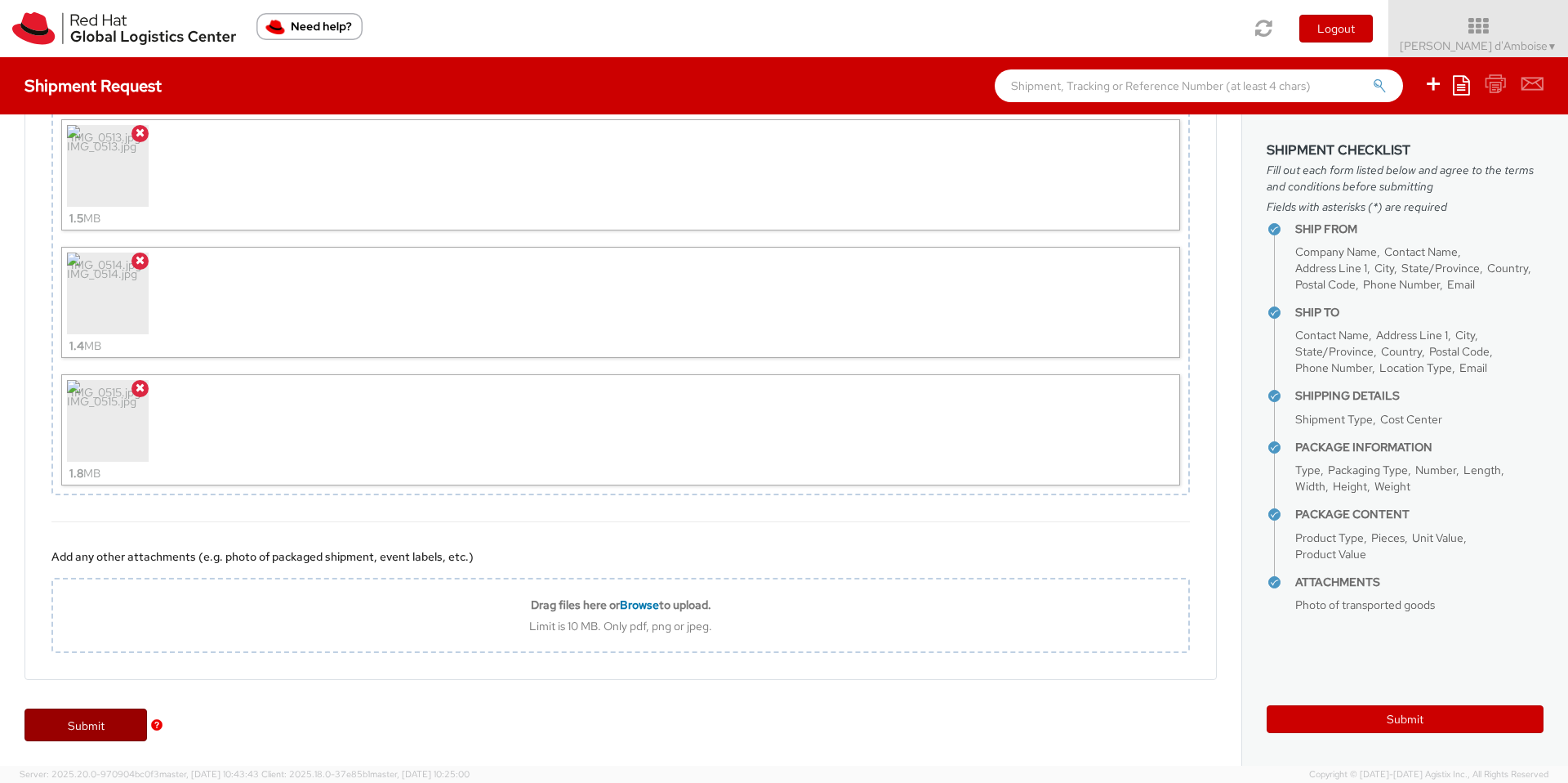
click at [83, 720] on link "Submit" at bounding box center [86, 724] width 122 height 32
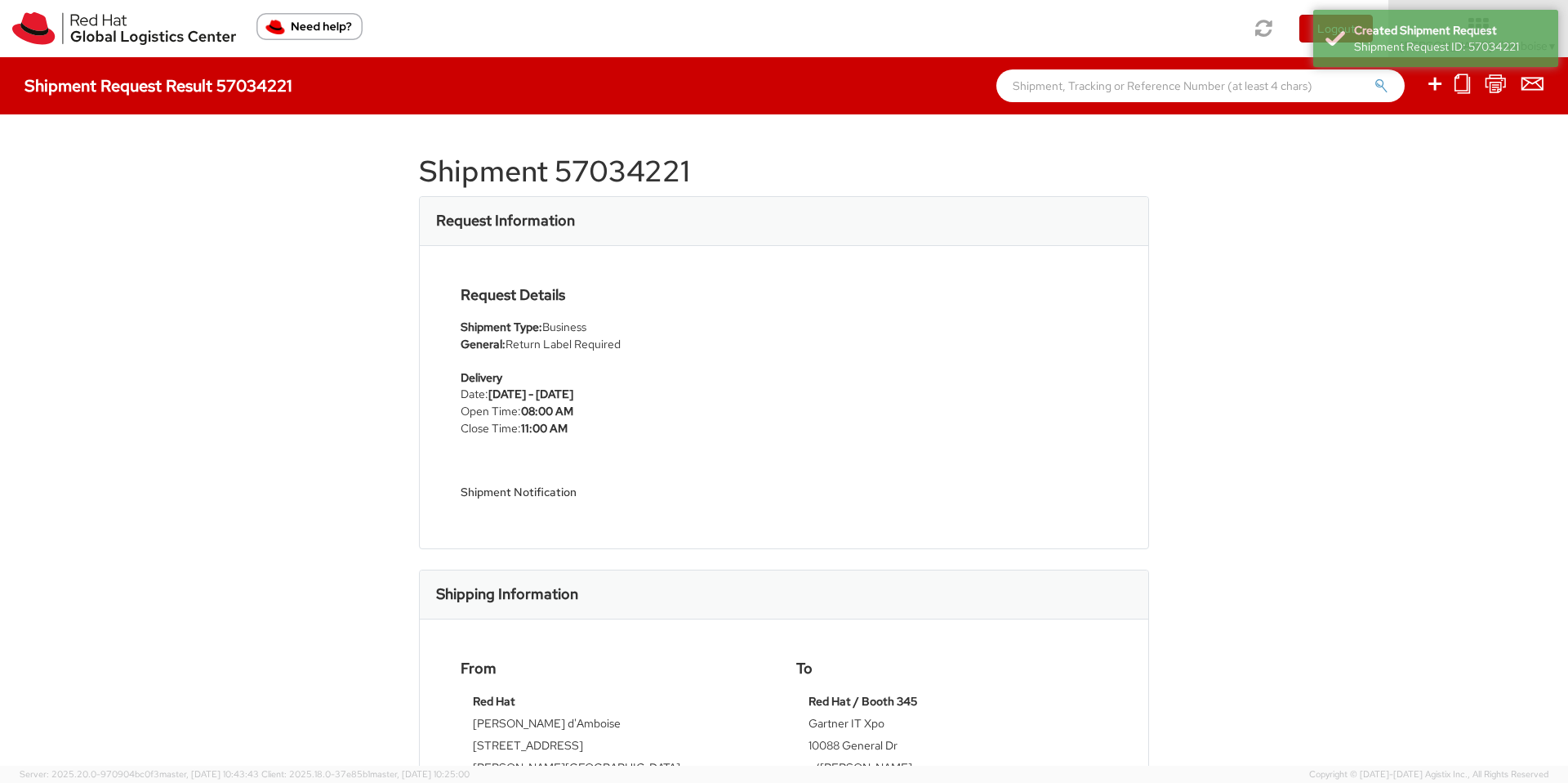
scroll to position [3, 0]
